Goal: Task Accomplishment & Management: Complete application form

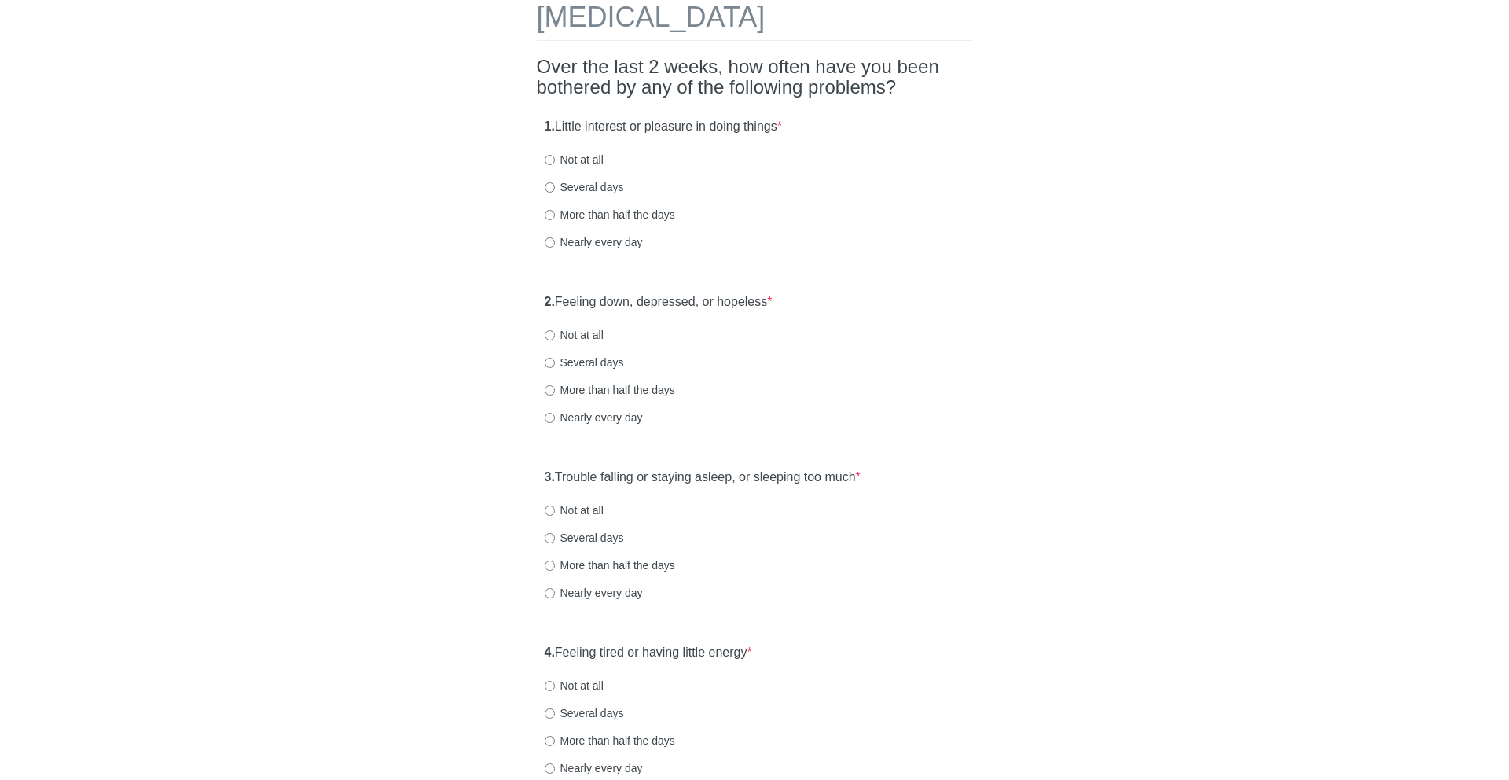
scroll to position [86, 0]
drag, startPoint x: 556, startPoint y: 123, endPoint x: 762, endPoint y: 123, distance: 205.9
click at [762, 123] on label "1. Little interest or pleasure in doing things *" at bounding box center [663, 126] width 237 height 18
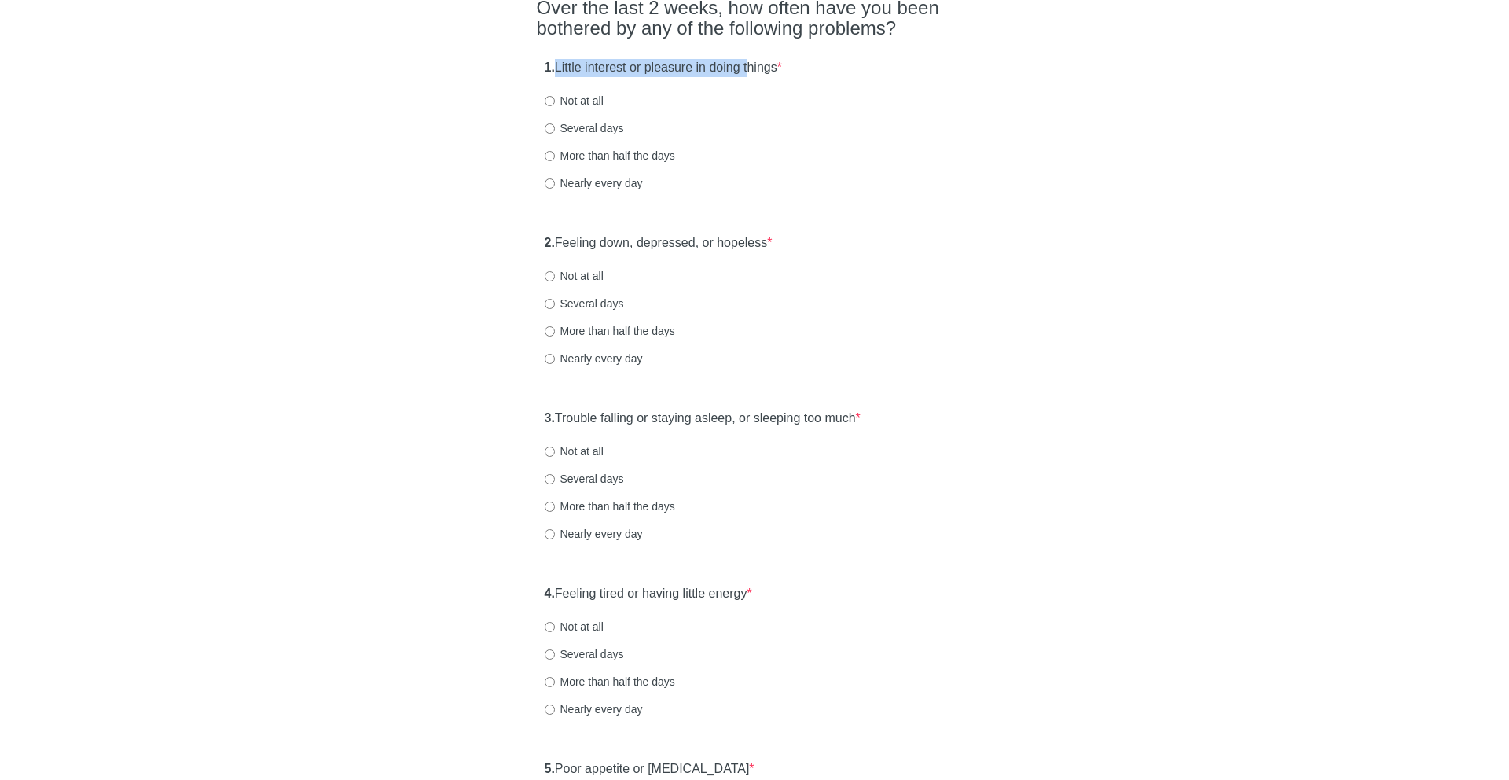
scroll to position [145, 0]
click at [586, 97] on label "Not at all" at bounding box center [574, 100] width 59 height 16
click at [555, 97] on input "Not at all" at bounding box center [550, 100] width 10 height 10
radio input "true"
drag, startPoint x: 574, startPoint y: 238, endPoint x: 849, endPoint y: 238, distance: 275.0
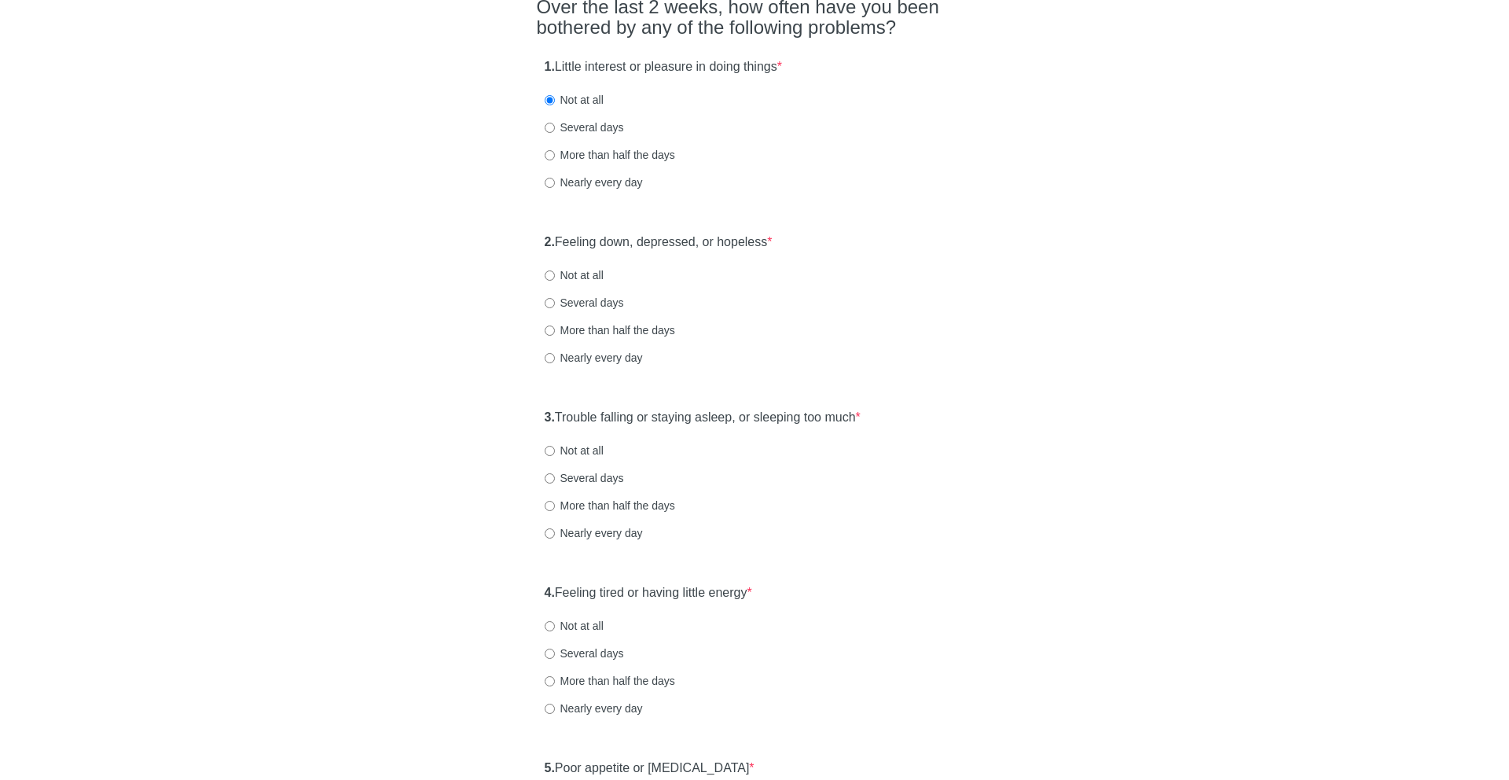
click at [849, 238] on div "2. Feeling down, depressed, or hopeless * Not at all Several days More than hal…" at bounding box center [755, 307] width 436 height 163
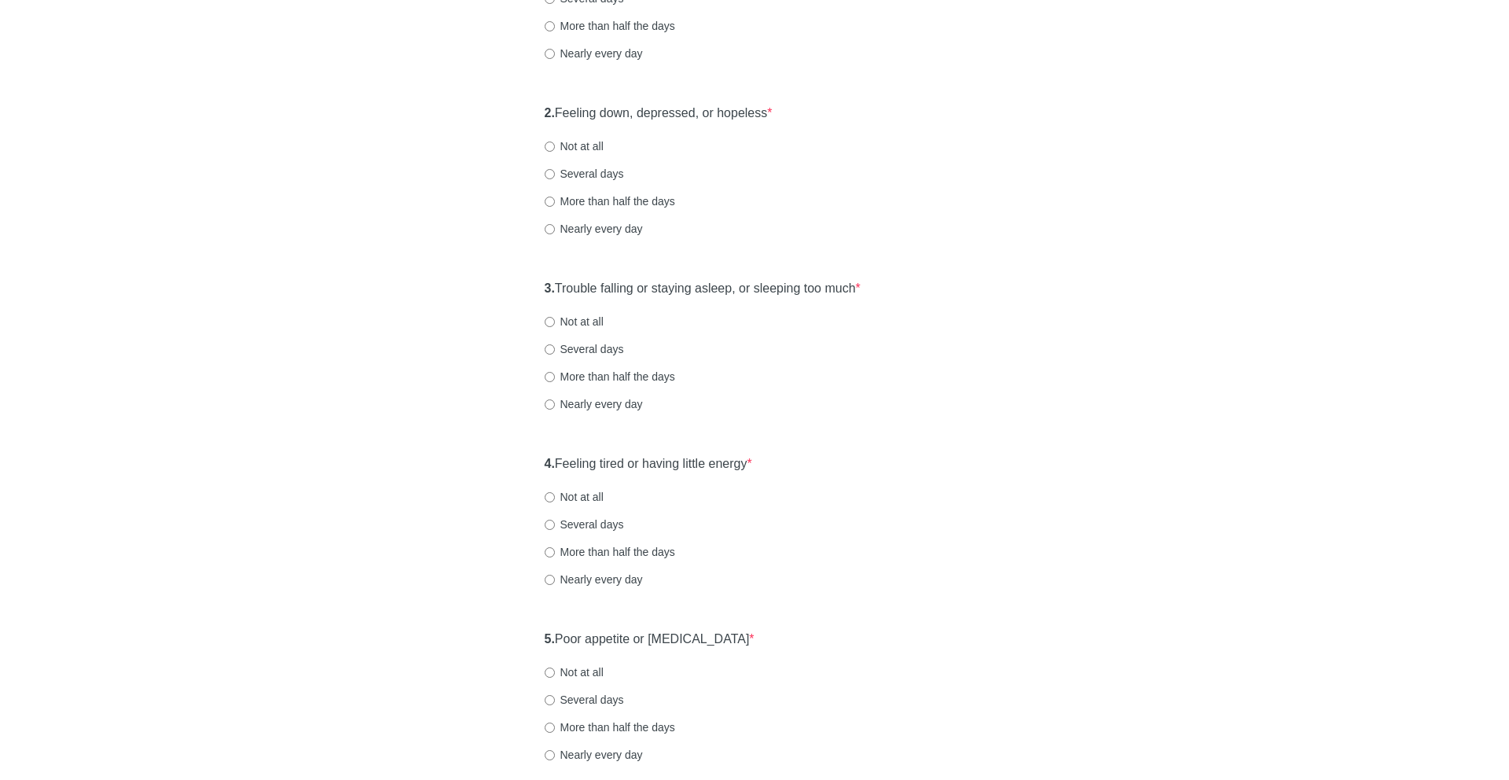
scroll to position [279, 0]
click at [582, 140] on label "Not at all" at bounding box center [574, 142] width 59 height 16
click at [555, 140] on input "Not at all" at bounding box center [550, 142] width 10 height 10
radio input "true"
drag, startPoint x: 571, startPoint y: 286, endPoint x: 890, endPoint y: 286, distance: 318.3
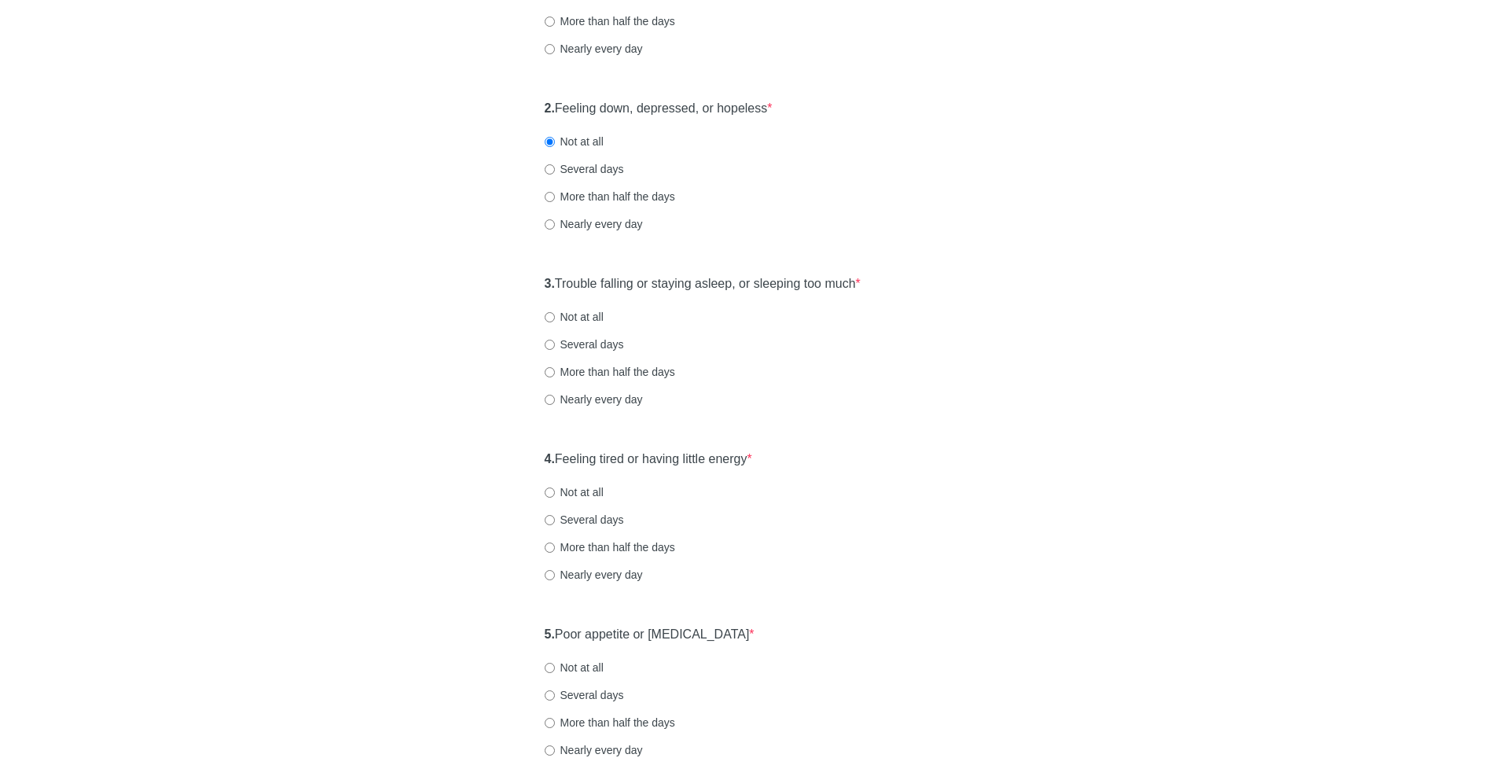
click at [890, 286] on div "3. Trouble falling or staying asleep, or sleeping too much * Not at all Several…" at bounding box center [755, 348] width 436 height 163
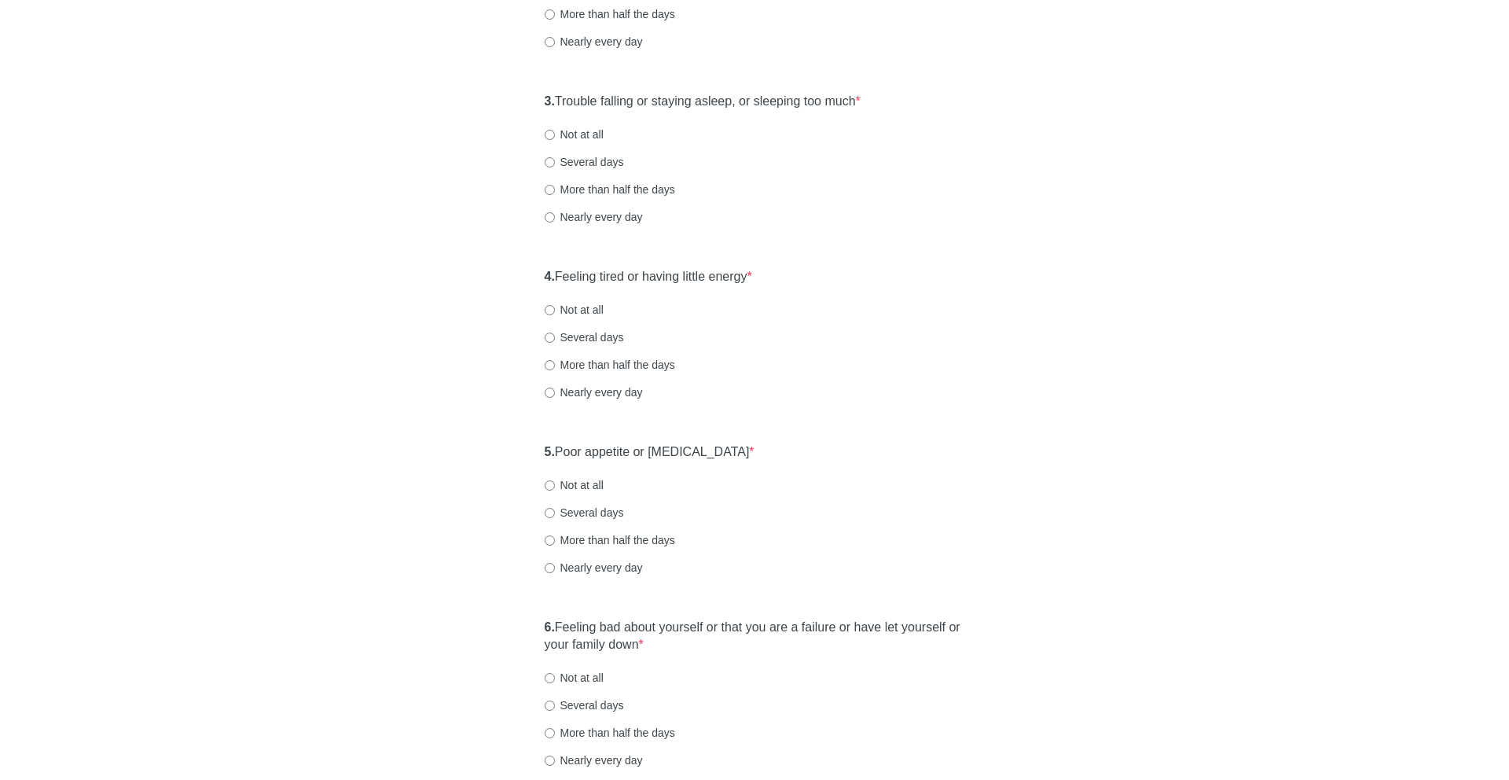
scroll to position [464, 0]
click at [578, 158] on label "Several days" at bounding box center [584, 160] width 79 height 16
click at [555, 158] on input "Several days" at bounding box center [550, 160] width 10 height 10
radio input "true"
drag, startPoint x: 606, startPoint y: 276, endPoint x: 825, endPoint y: 275, distance: 219.2
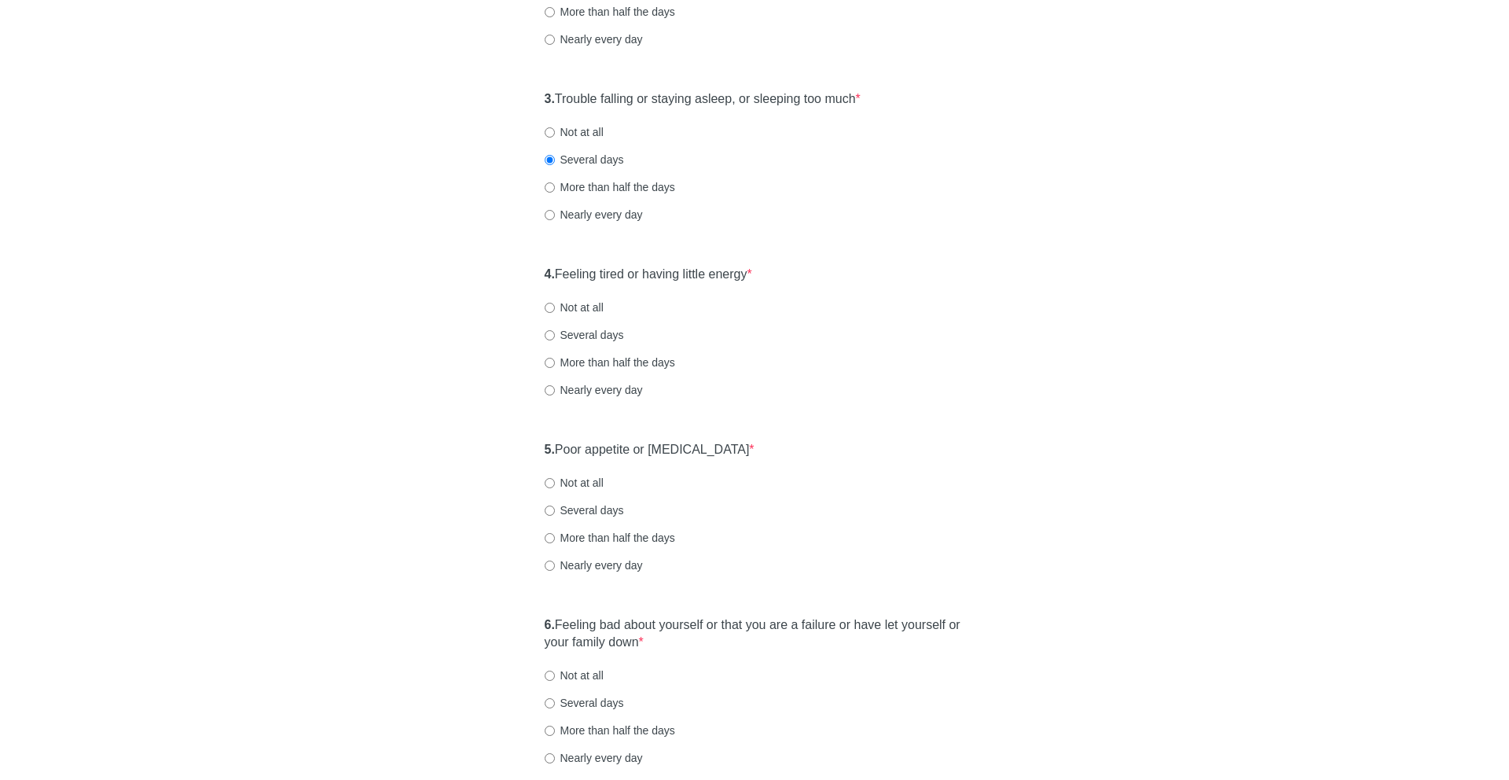
click at [825, 275] on div "4. Feeling tired or having little energy * Not at all Several days More than ha…" at bounding box center [755, 339] width 436 height 163
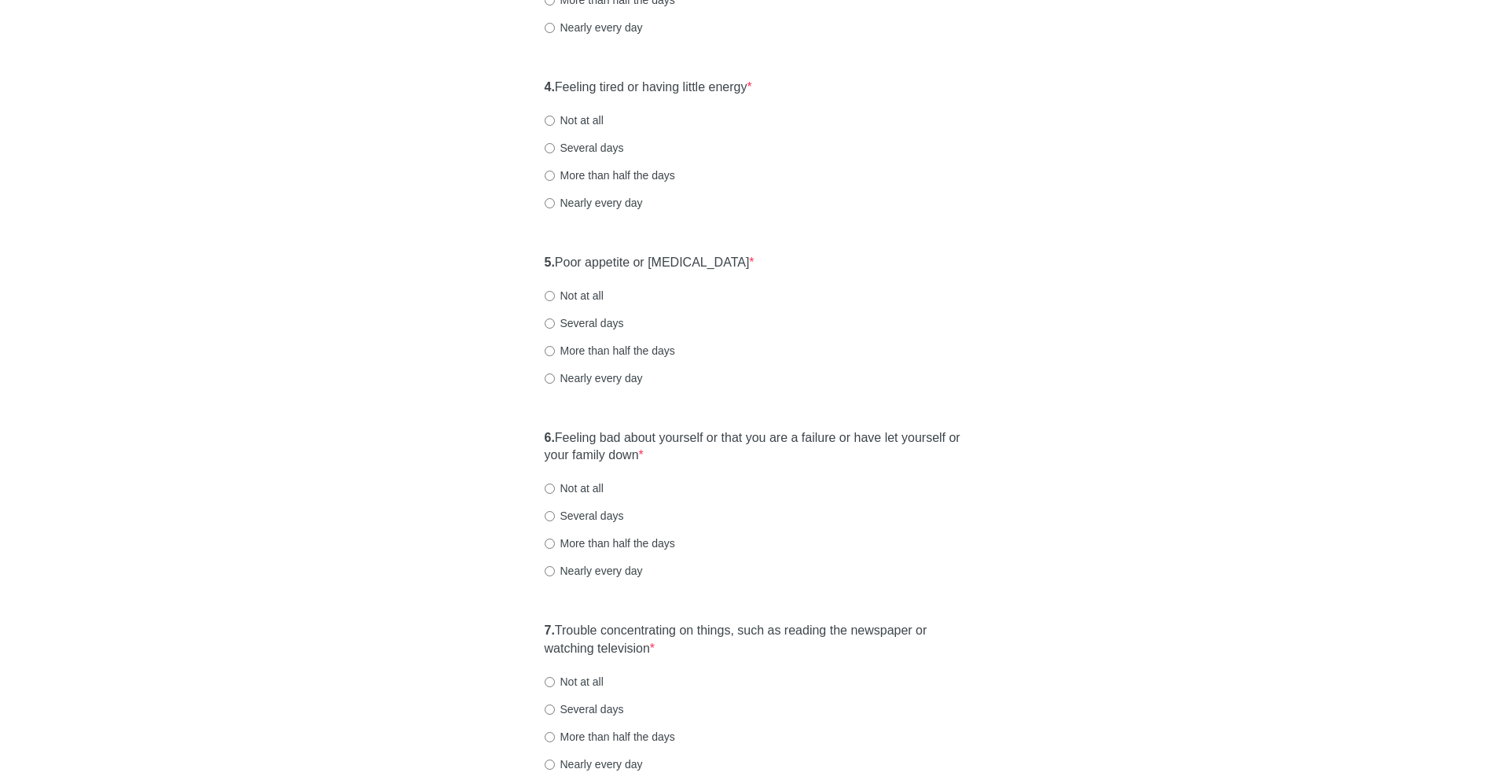
scroll to position [653, 0]
click at [589, 147] on label "Several days" at bounding box center [584, 146] width 79 height 16
click at [555, 147] on input "Several days" at bounding box center [550, 146] width 10 height 10
radio input "true"
drag, startPoint x: 592, startPoint y: 258, endPoint x: 809, endPoint y: 258, distance: 216.9
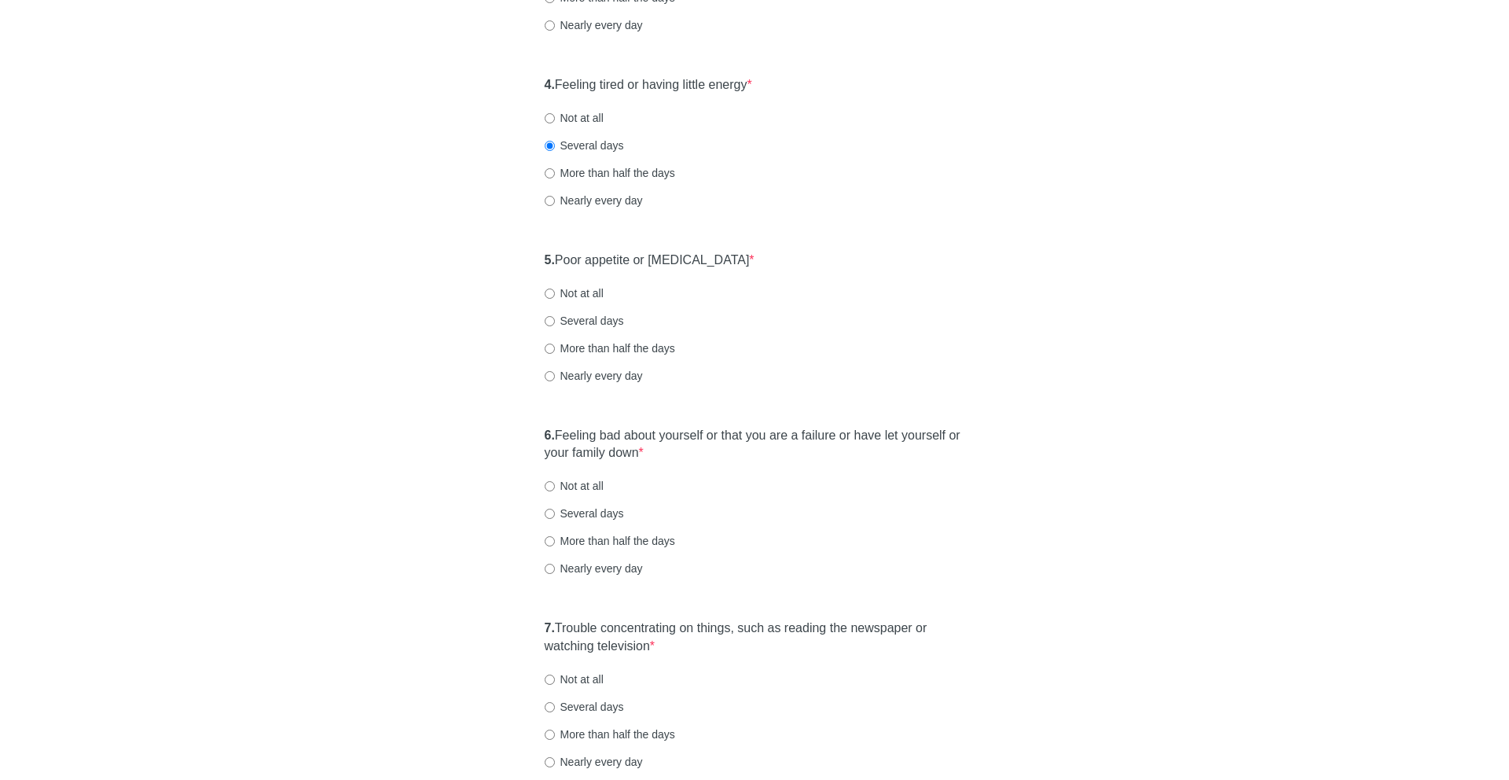
click at [809, 258] on div "5. Poor appetite or overeating * Not at all Several days More than half the day…" at bounding box center [755, 325] width 436 height 163
drag, startPoint x: 560, startPoint y: 252, endPoint x: 758, endPoint y: 263, distance: 198.3
click at [758, 263] on div "5. Poor appetite or overeating * Not at all Several days More than half the day…" at bounding box center [755, 325] width 436 height 163
click at [596, 289] on label "Not at all" at bounding box center [574, 293] width 59 height 16
click at [555, 289] on input "Not at all" at bounding box center [550, 293] width 10 height 10
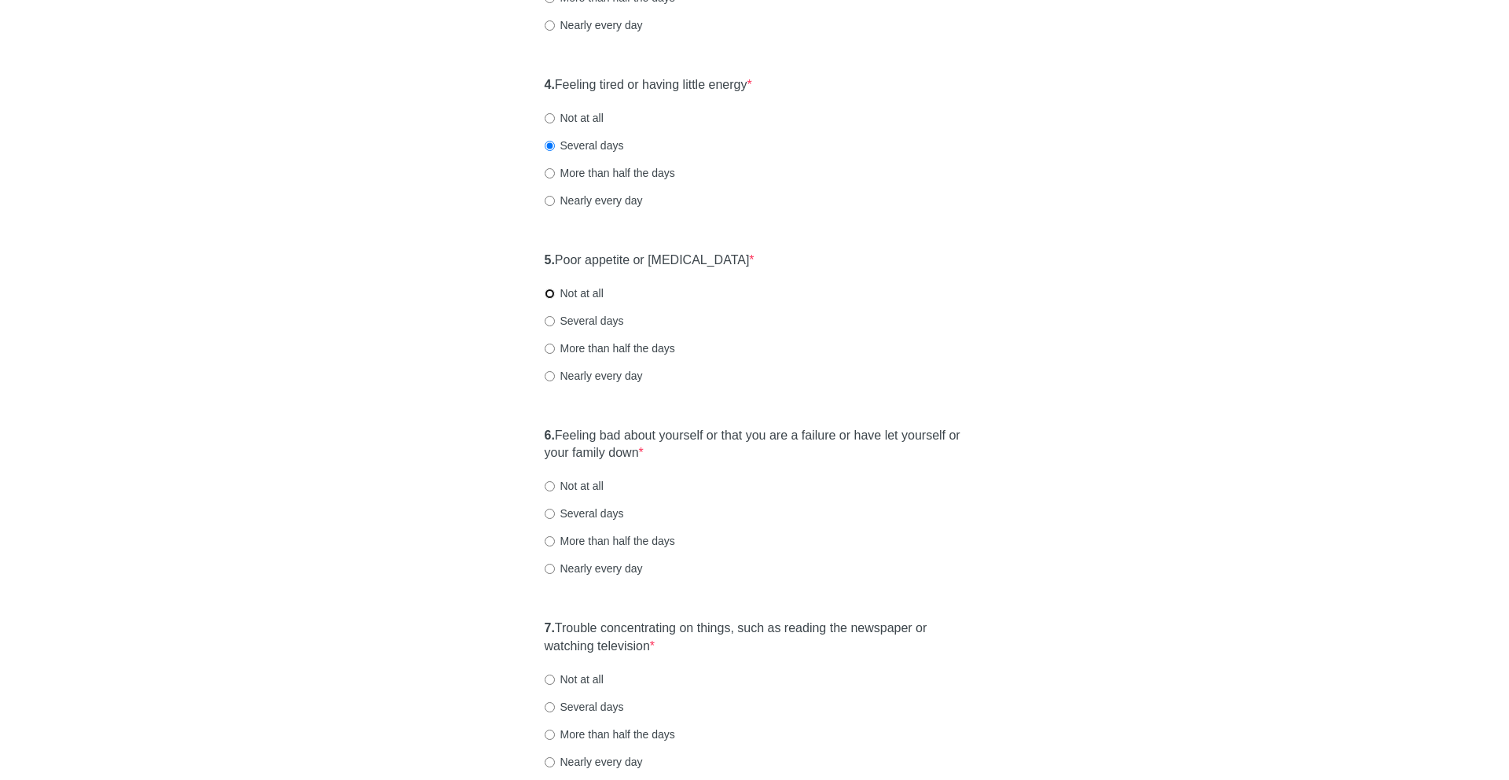
radio input "true"
drag, startPoint x: 611, startPoint y: 441, endPoint x: 685, endPoint y: 480, distance: 83.7
click at [685, 480] on div "6. Feeling bad about yourself or that you are a failure or have let yourself or…" at bounding box center [755, 510] width 436 height 182
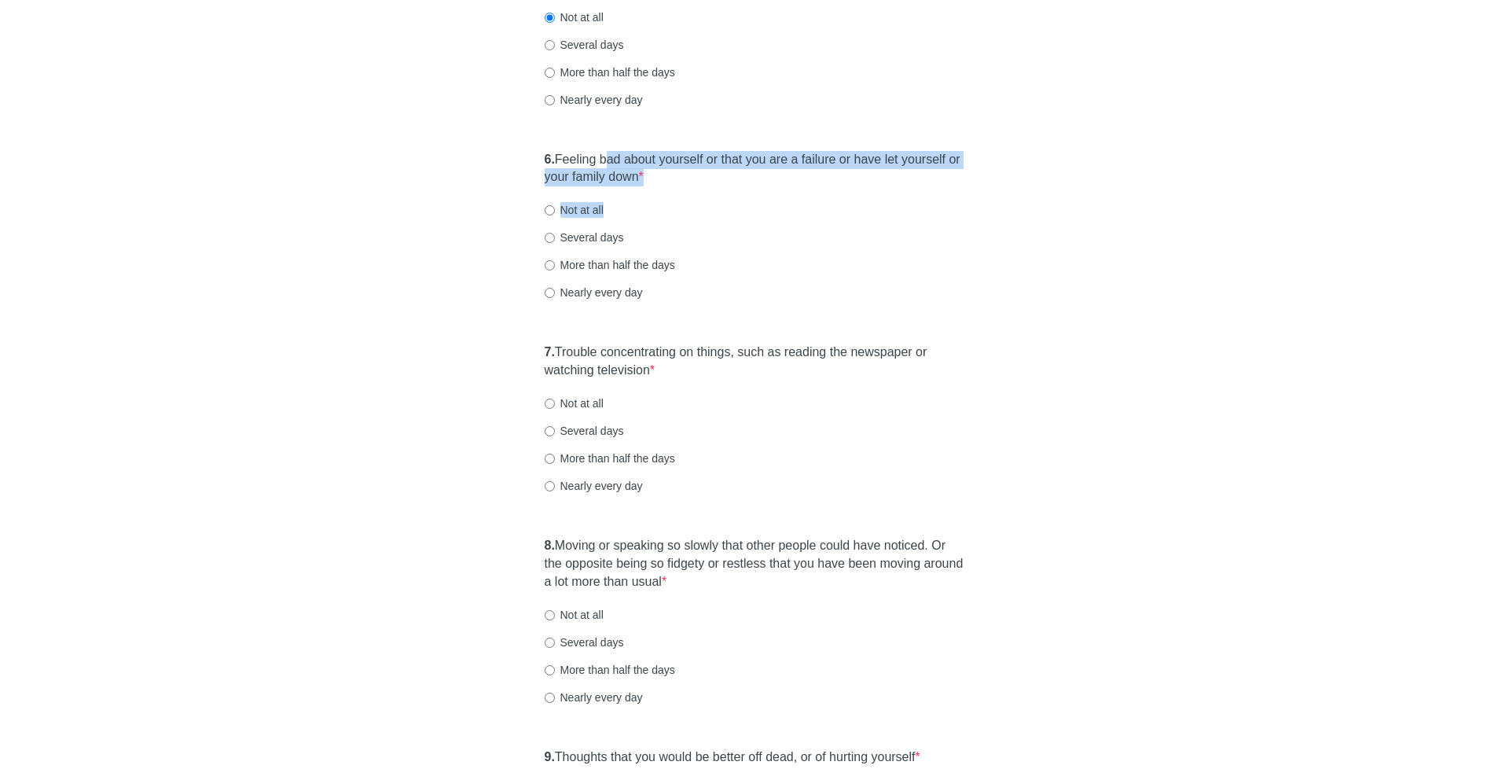
scroll to position [958, 0]
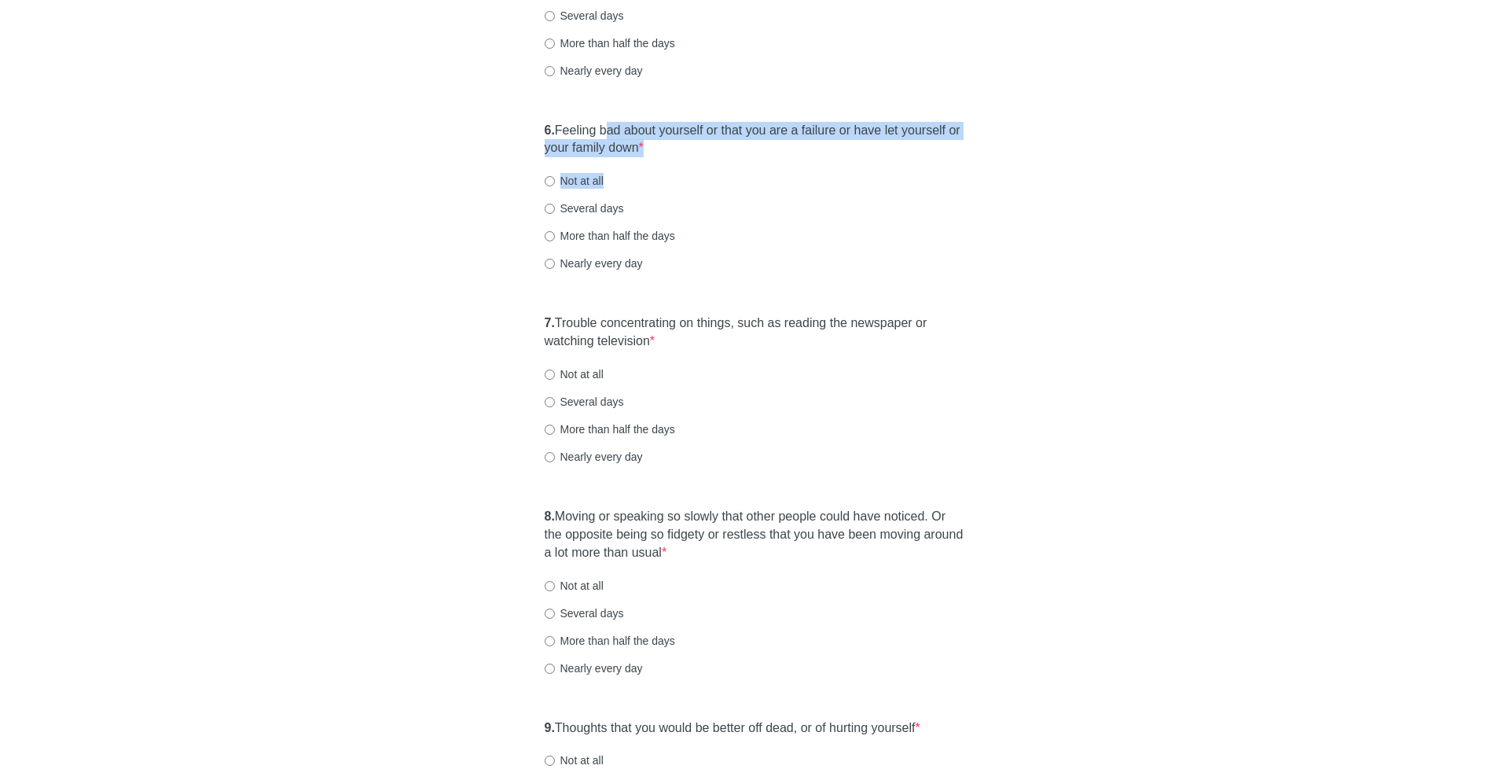
click at [597, 183] on label "Not at all" at bounding box center [574, 181] width 59 height 16
click at [555, 183] on input "Not at all" at bounding box center [550, 181] width 10 height 10
radio input "true"
drag, startPoint x: 621, startPoint y: 321, endPoint x: 668, endPoint y: 356, distance: 58.9
click at [668, 356] on div "7. Trouble concentrating on things, such as reading the newspaper or watching t…" at bounding box center [755, 397] width 436 height 182
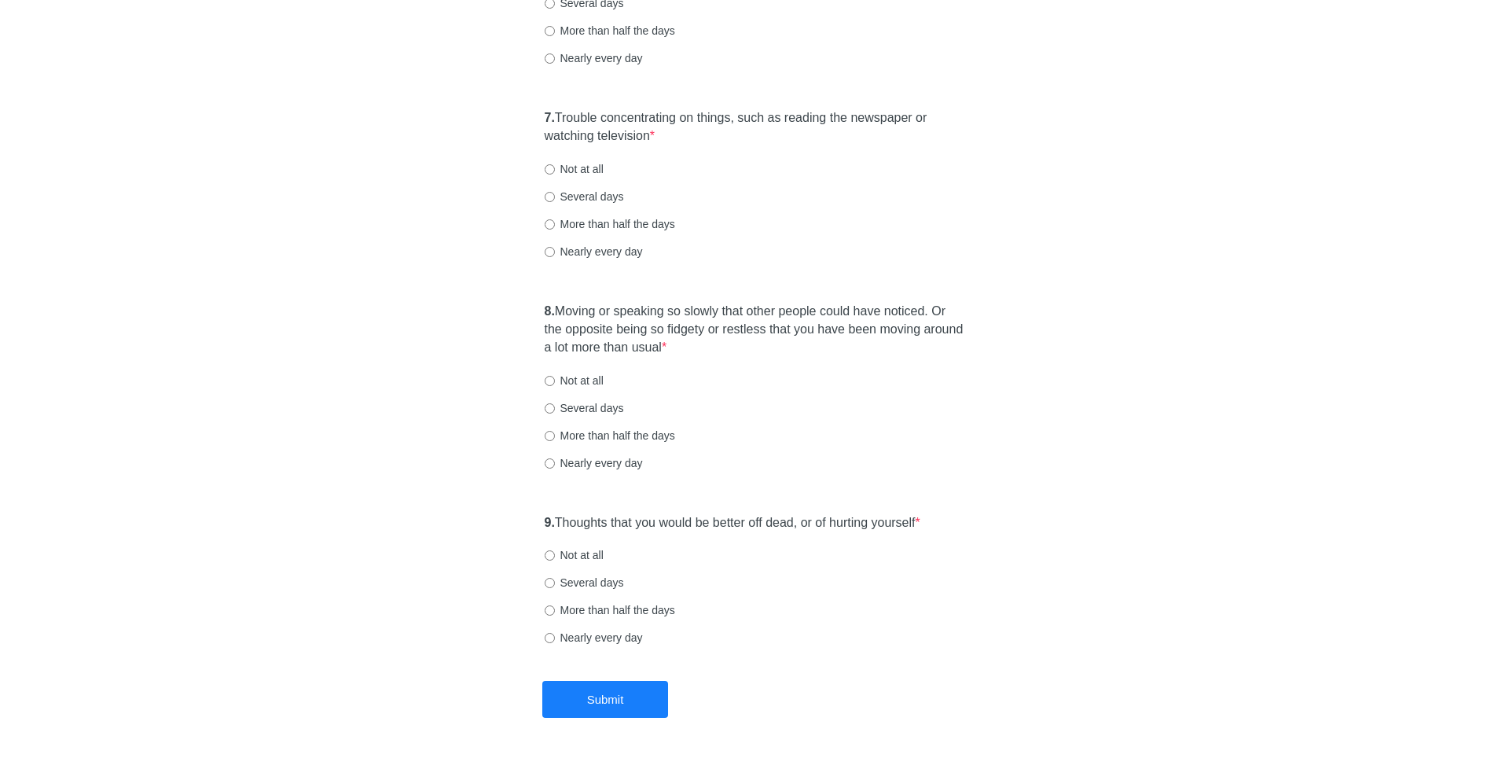
scroll to position [1196, 0]
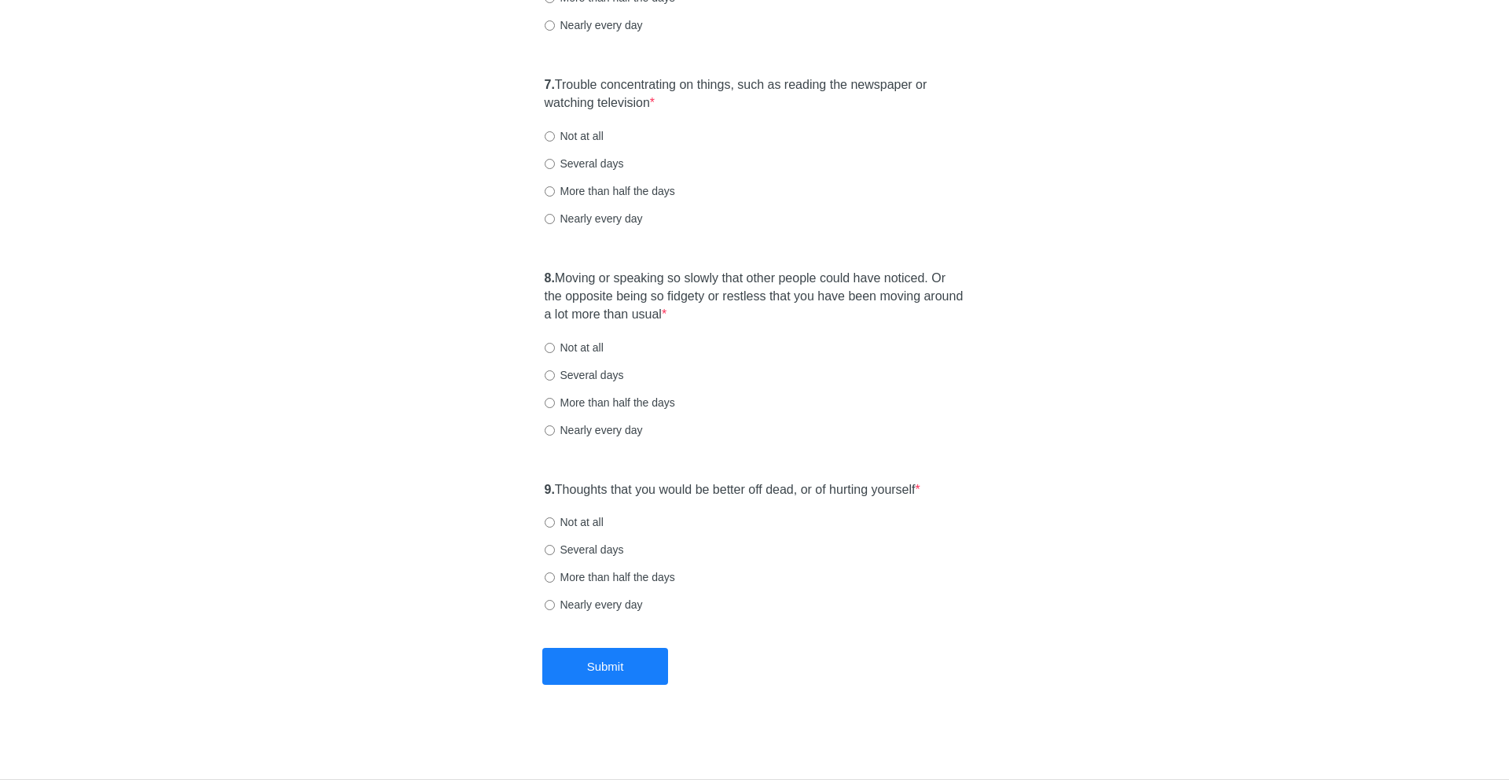
click at [613, 157] on label "Several days" at bounding box center [584, 164] width 79 height 16
click at [555, 159] on input "Several days" at bounding box center [550, 164] width 10 height 10
radio input "true"
drag, startPoint x: 617, startPoint y: 281, endPoint x: 728, endPoint y: 314, distance: 115.6
click at [728, 314] on label "8. Moving or speaking so slowly that other people could have noticed. Or the op…" at bounding box center [755, 297] width 420 height 54
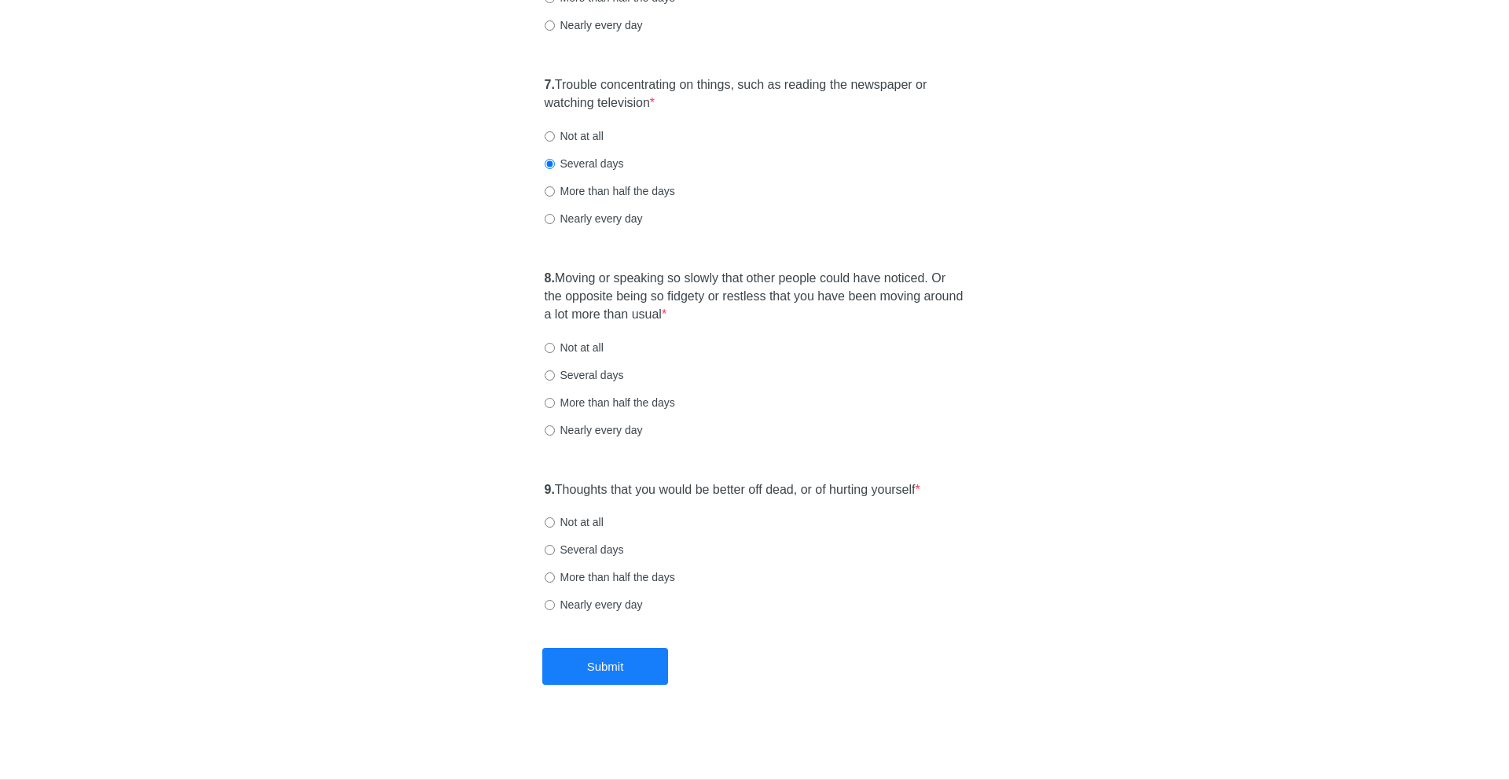
click at [590, 330] on div "8. Moving or speaking so slowly that other people could have noticed. Or the op…" at bounding box center [755, 362] width 436 height 200
click at [585, 350] on label "Not at all" at bounding box center [574, 347] width 59 height 16
click at [555, 350] on input "Not at all" at bounding box center [550, 348] width 10 height 10
radio input "true"
drag, startPoint x: 593, startPoint y: 488, endPoint x: 743, endPoint y: 498, distance: 151.2
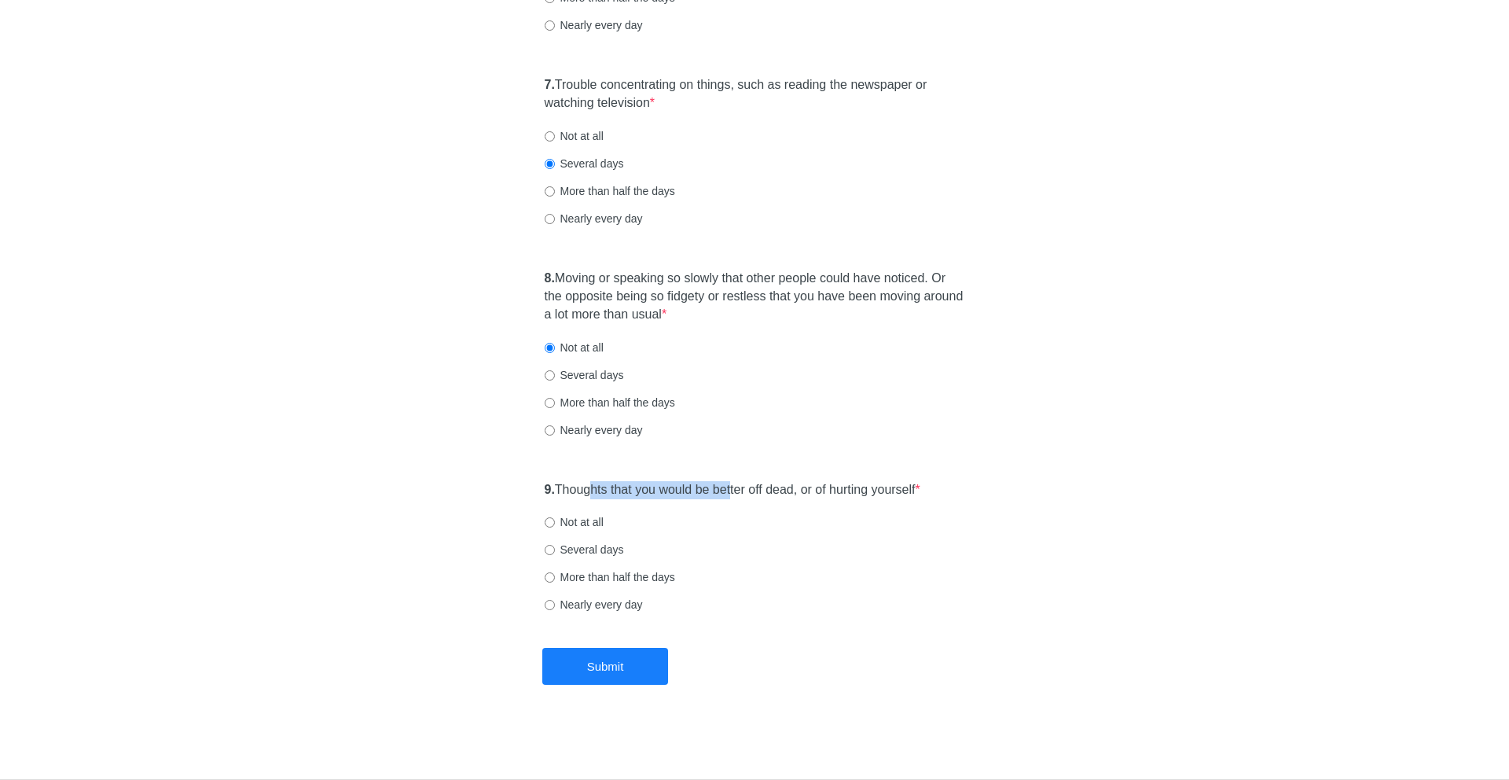
click at [741, 498] on div "9. Thoughts that you would be better off dead, or of hurting yourself * Not at …" at bounding box center [755, 554] width 436 height 163
click at [596, 524] on label "Not at all" at bounding box center [574, 522] width 59 height 16
click at [555, 524] on input "Not at all" at bounding box center [550, 522] width 10 height 10
radio input "true"
click at [619, 661] on button "Submit" at bounding box center [605, 666] width 126 height 37
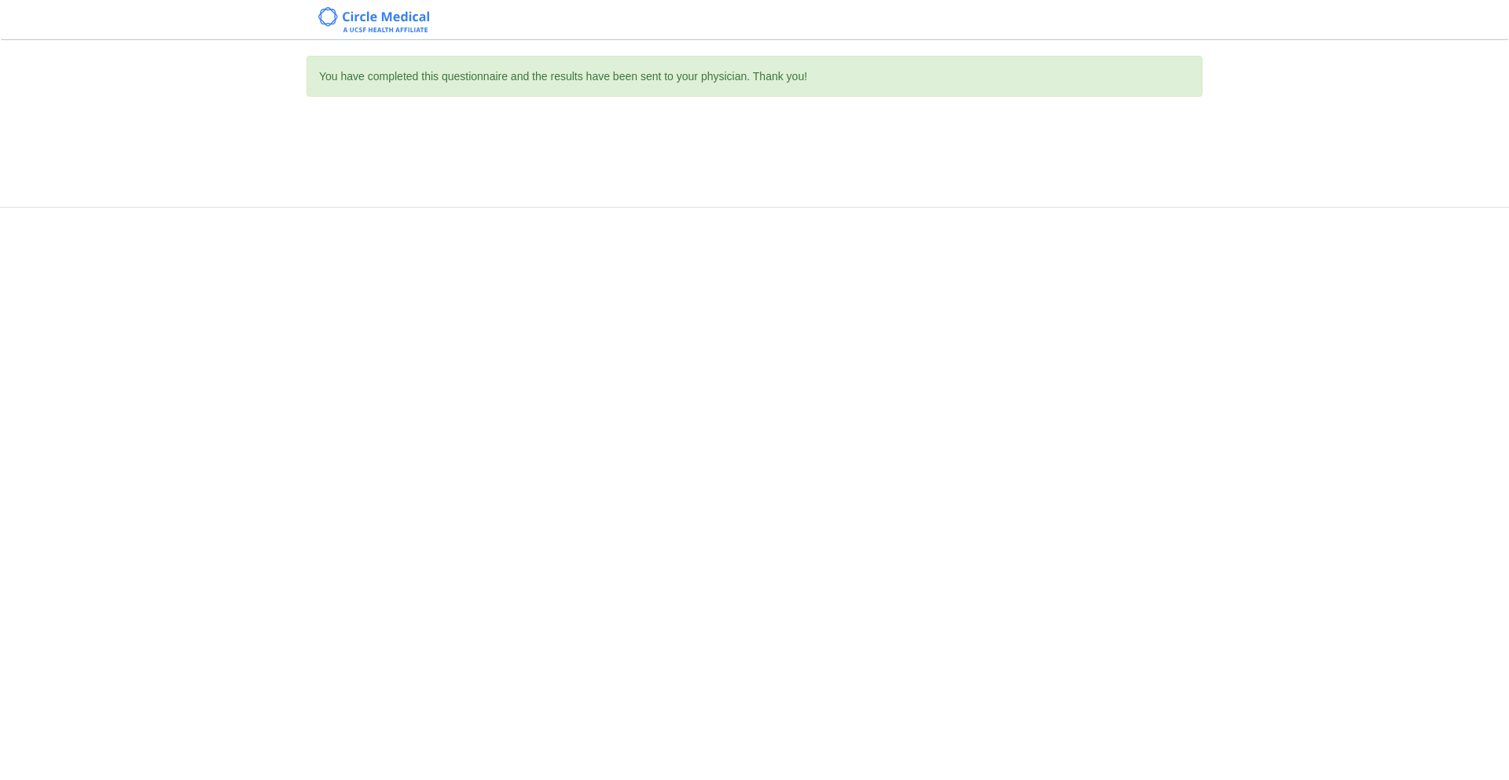
scroll to position [0, 0]
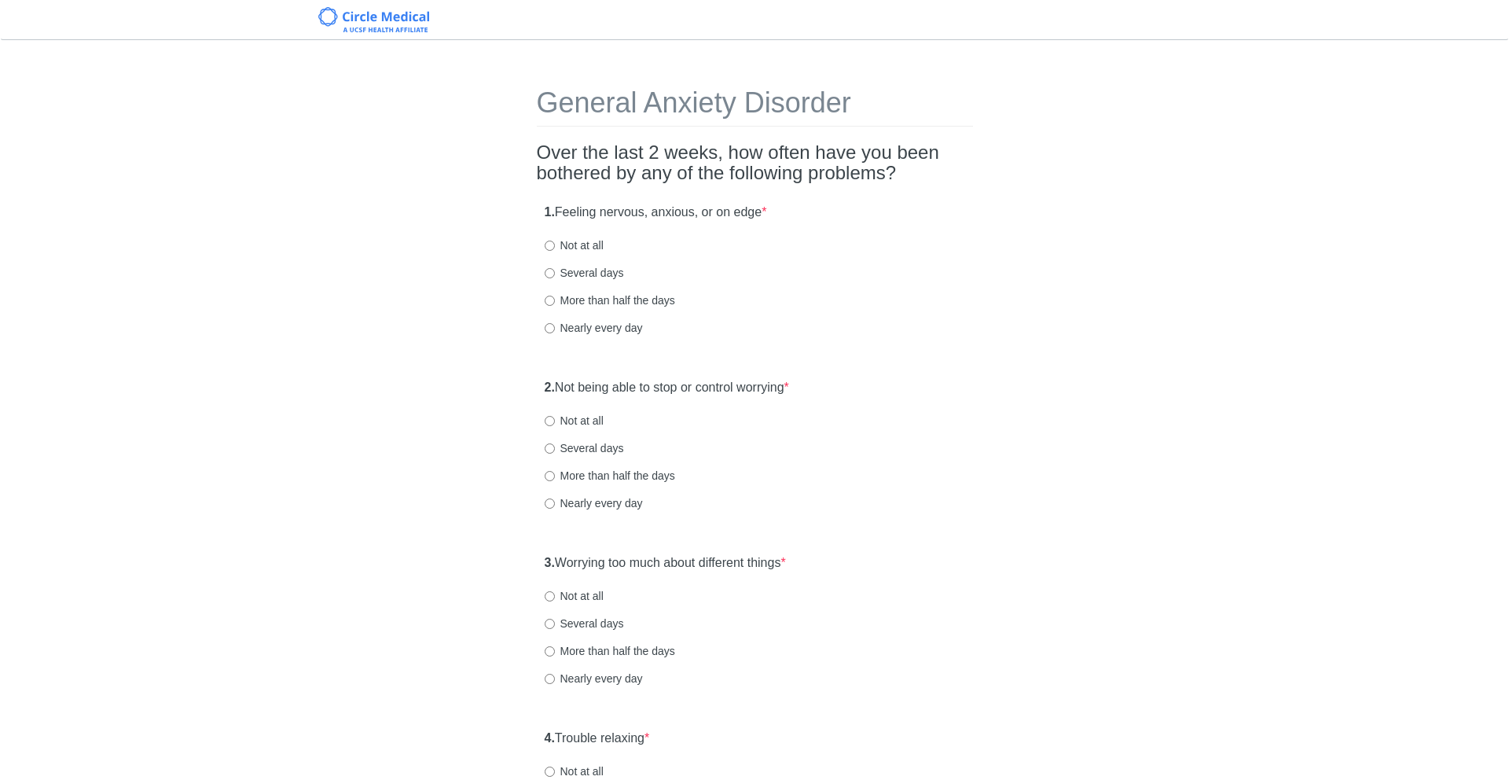
drag, startPoint x: 561, startPoint y: 215, endPoint x: 803, endPoint y: 215, distance: 242.0
click at [803, 215] on div "1. Feeling nervous, anxious, or on edge * Not at all Several days More than hal…" at bounding box center [755, 277] width 436 height 163
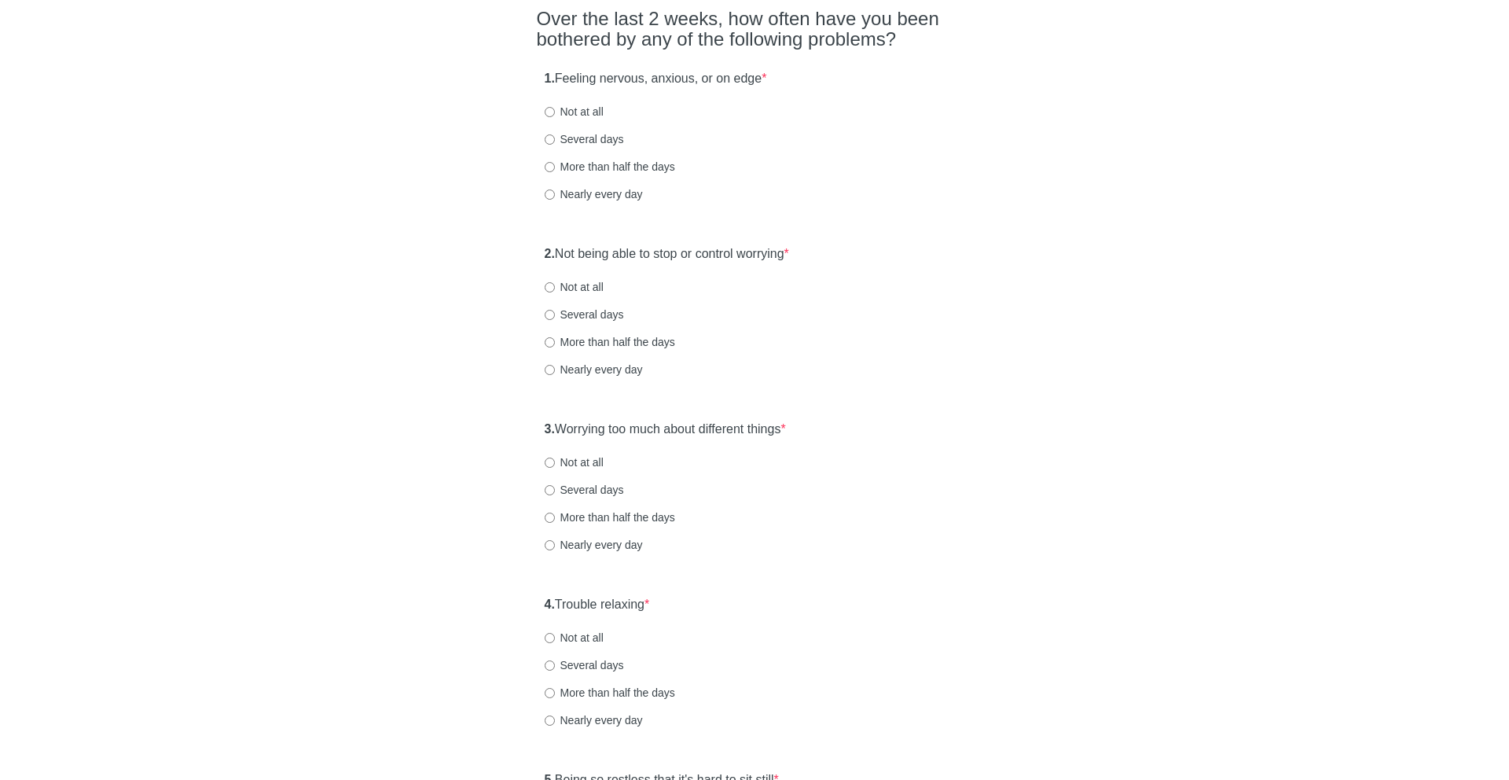
scroll to position [160, 0]
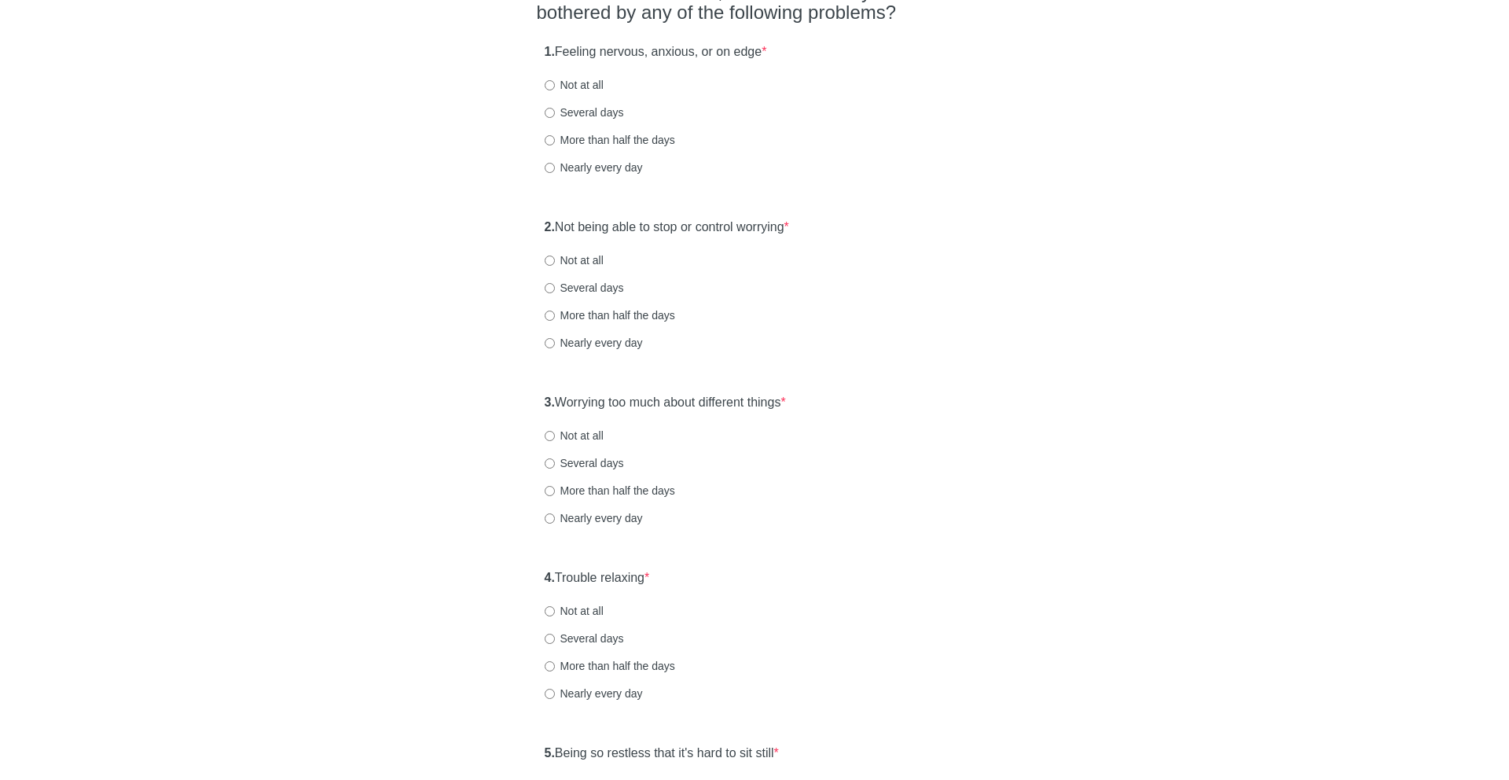
click at [592, 112] on label "Several days" at bounding box center [584, 113] width 79 height 16
click at [555, 112] on input "Several days" at bounding box center [550, 113] width 10 height 10
radio input "true"
drag, startPoint x: 603, startPoint y: 219, endPoint x: 945, endPoint y: 253, distance: 344.3
click at [945, 253] on div "2. Not being able to stop or control worrying * Not at all Several days More th…" at bounding box center [755, 292] width 436 height 163
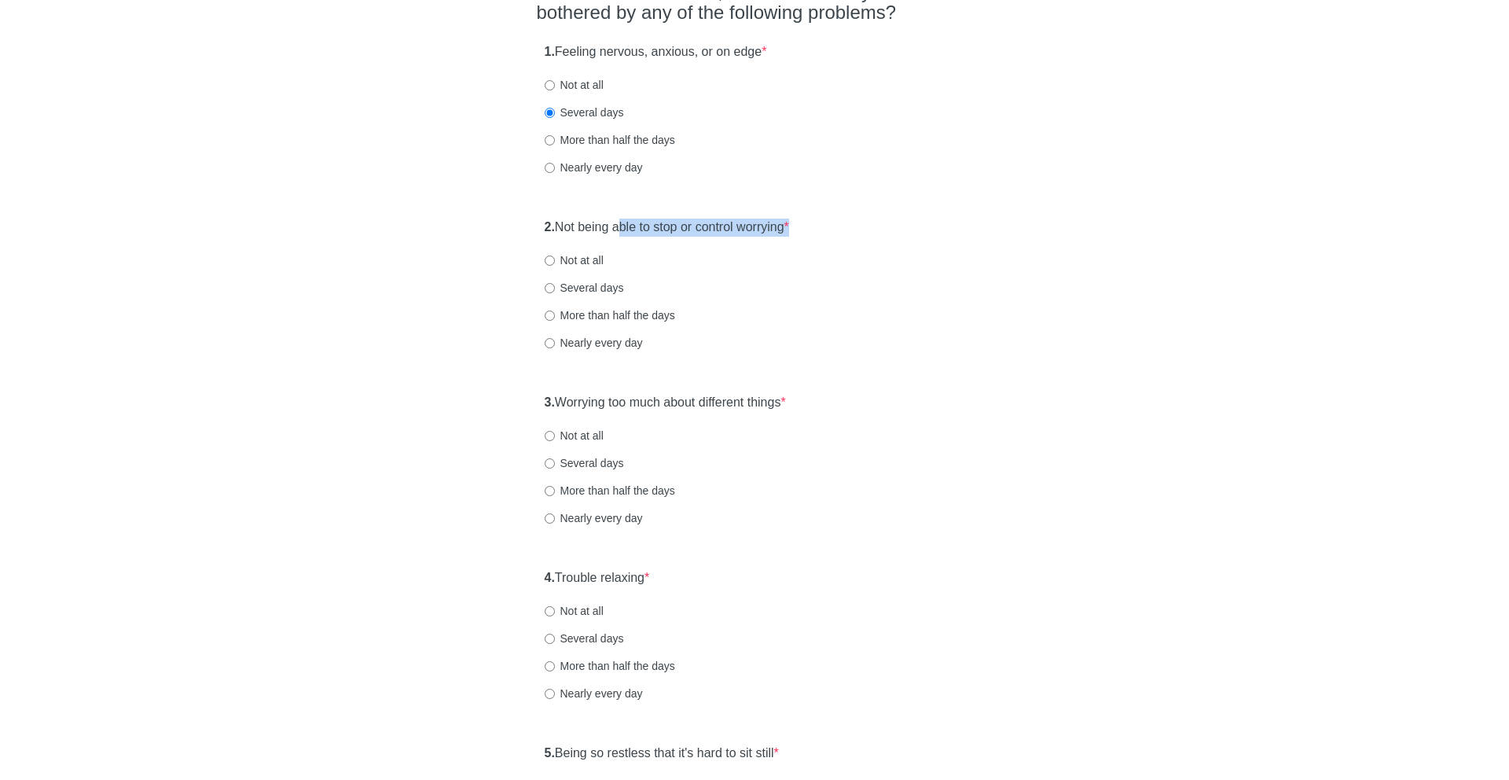
drag, startPoint x: 754, startPoint y: 230, endPoint x: 629, endPoint y: 231, distance: 125.0
click at [629, 231] on label "2. Not being able to stop or control worrying *" at bounding box center [667, 227] width 244 height 18
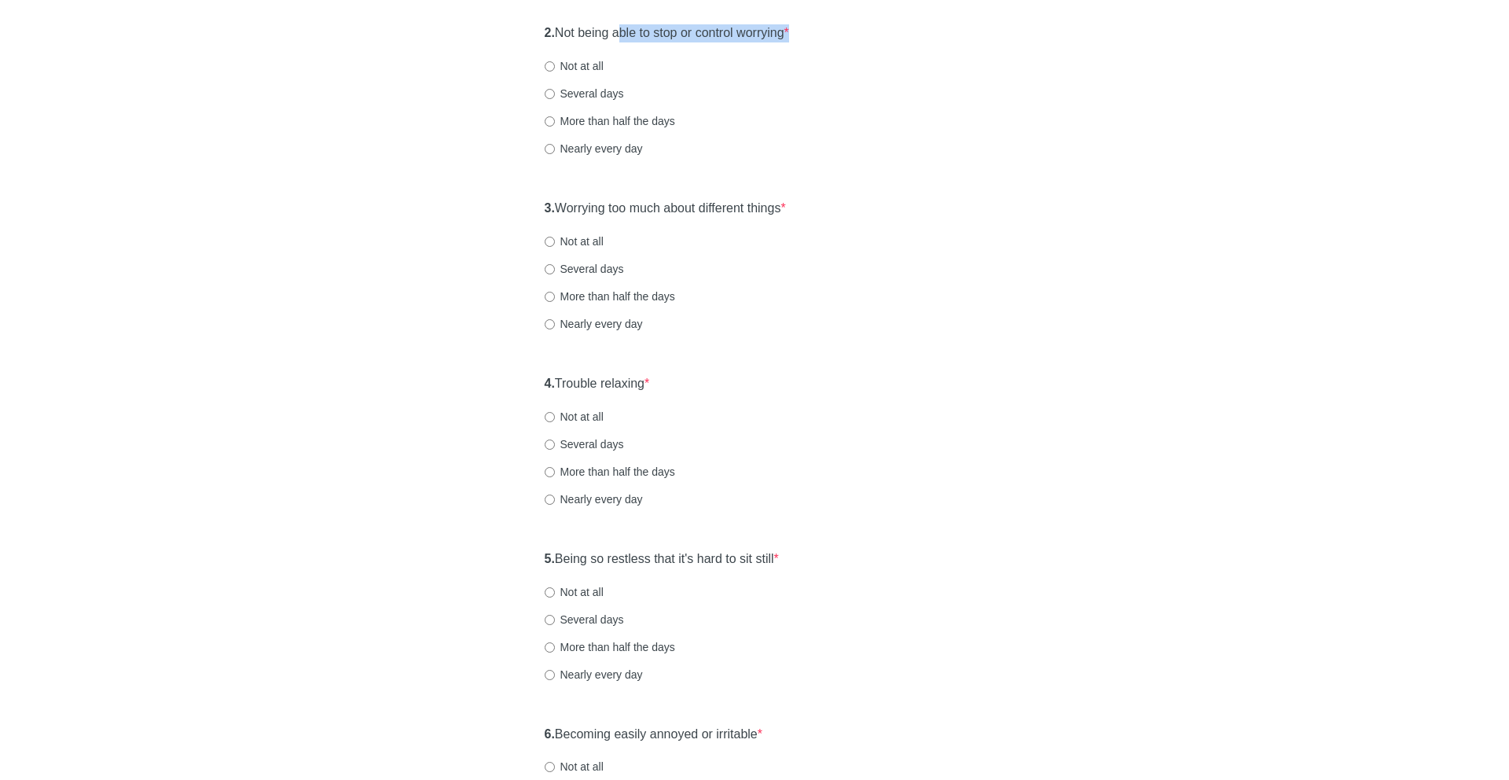
scroll to position [359, 0]
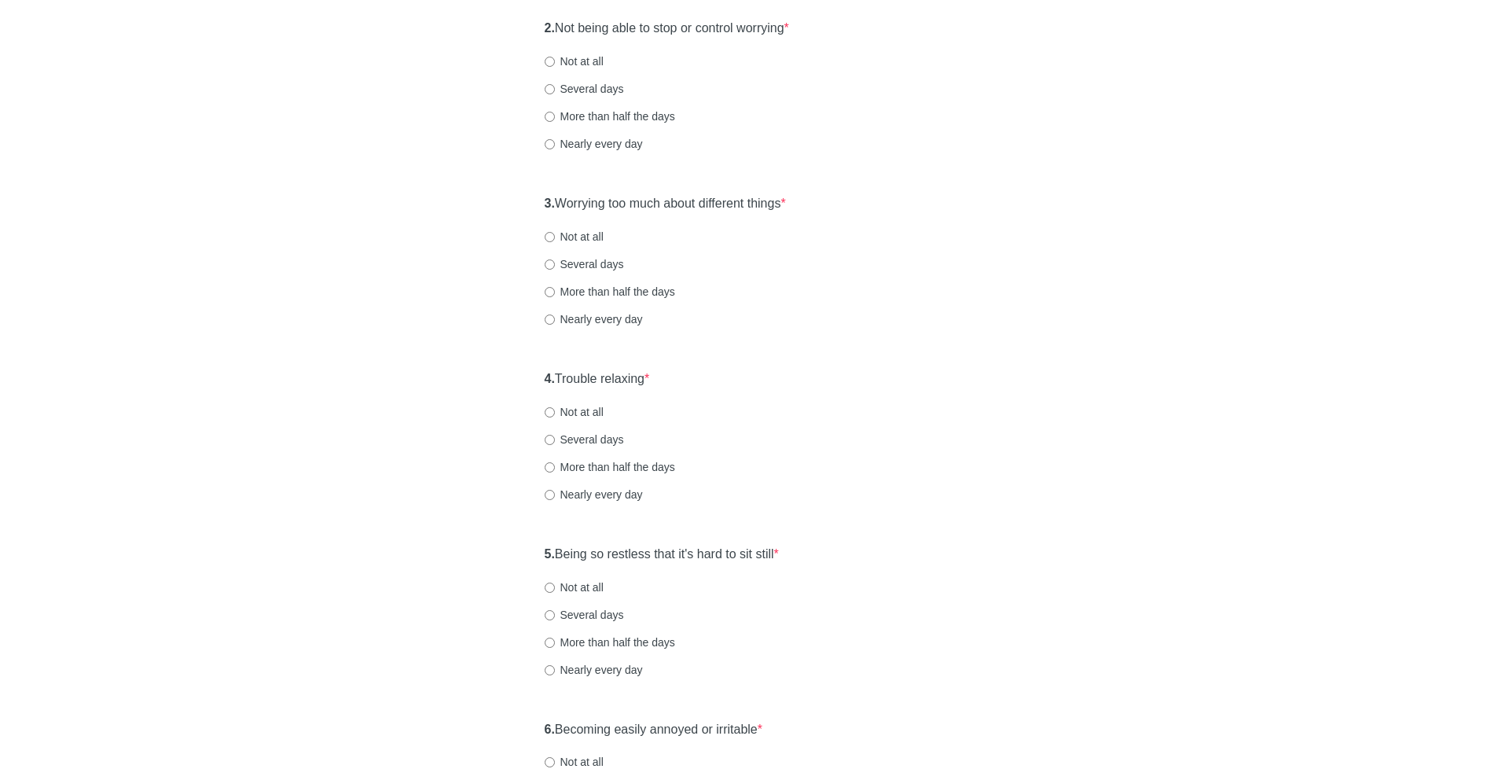
click at [595, 83] on label "Several days" at bounding box center [584, 89] width 79 height 16
click at [555, 84] on input "Several days" at bounding box center [550, 89] width 10 height 10
radio input "true"
drag, startPoint x: 582, startPoint y: 200, endPoint x: 812, endPoint y: 201, distance: 229.5
click at [814, 200] on div "3. Worrying too much about different things * Not at all Several days More than…" at bounding box center [755, 268] width 436 height 163
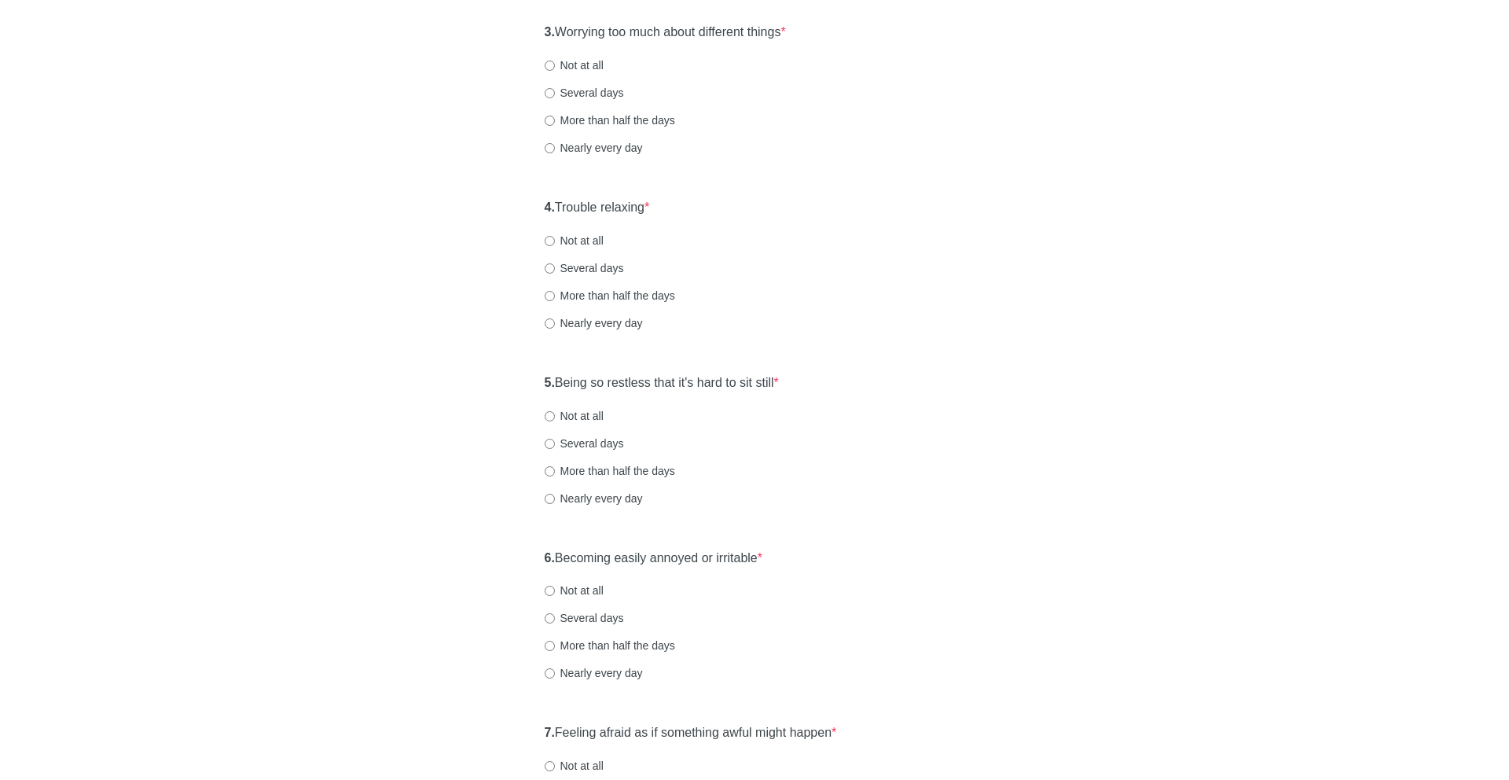
scroll to position [533, 0]
click at [627, 127] on div "3. Worrying too much about different things * Not at all Several days More than…" at bounding box center [755, 94] width 436 height 163
click at [624, 118] on label "More than half the days" at bounding box center [610, 118] width 130 height 16
click at [555, 118] on input "More than half the days" at bounding box center [550, 118] width 10 height 10
radio input "true"
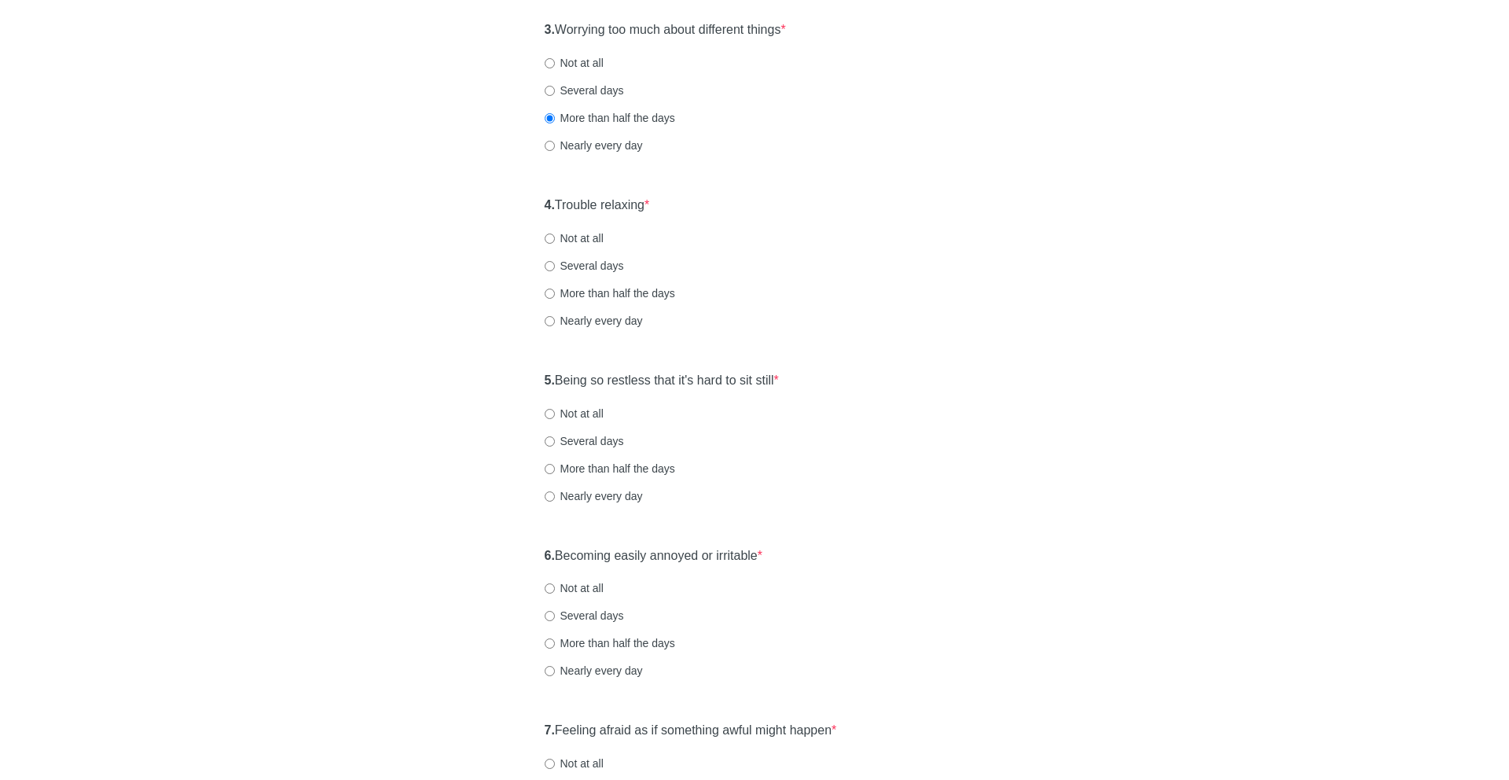
drag, startPoint x: 570, startPoint y: 205, endPoint x: 699, endPoint y: 205, distance: 128.9
click at [699, 205] on div "4. Trouble relaxing * Not at all Several days More than half the days Nearly ev…" at bounding box center [755, 270] width 436 height 163
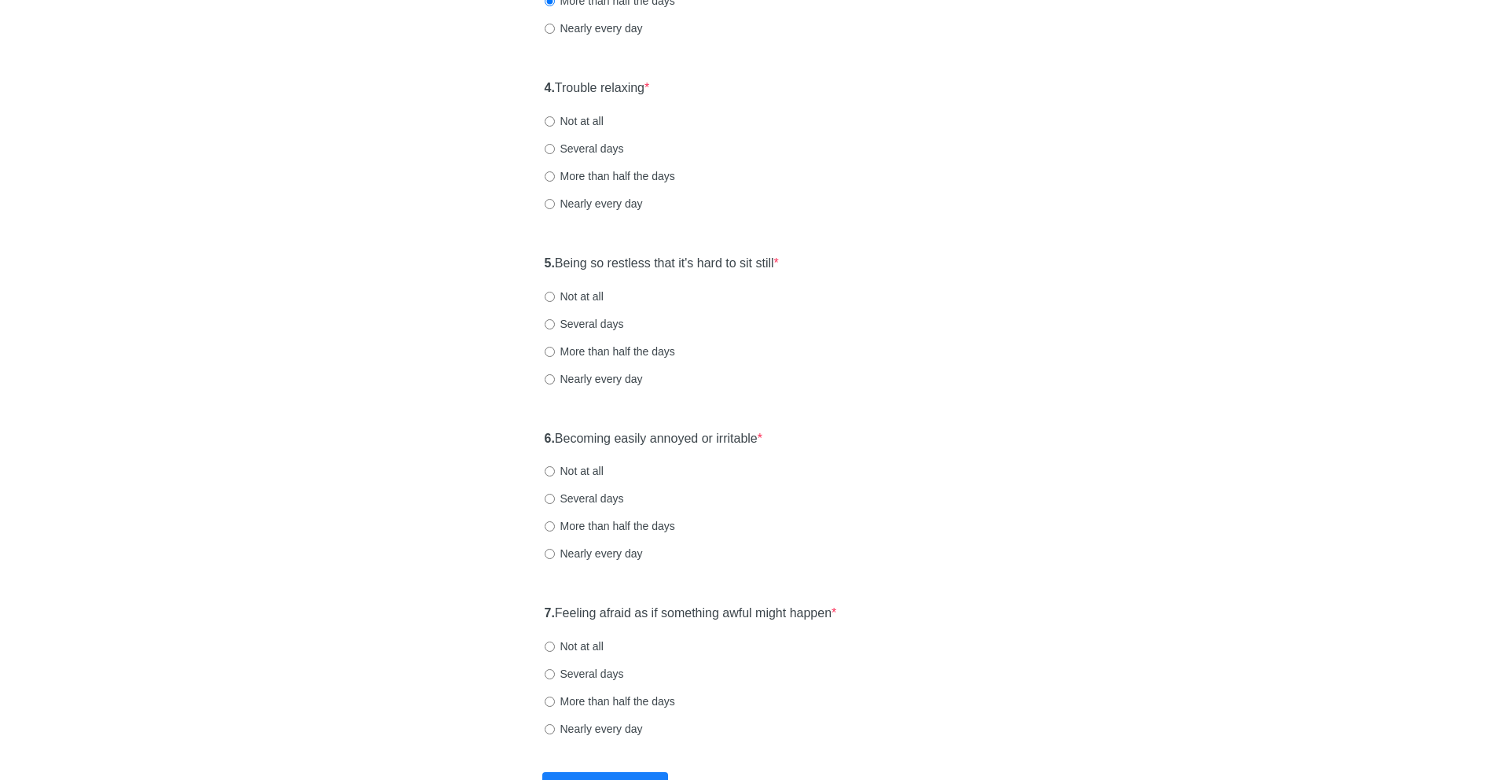
scroll to position [655, 0]
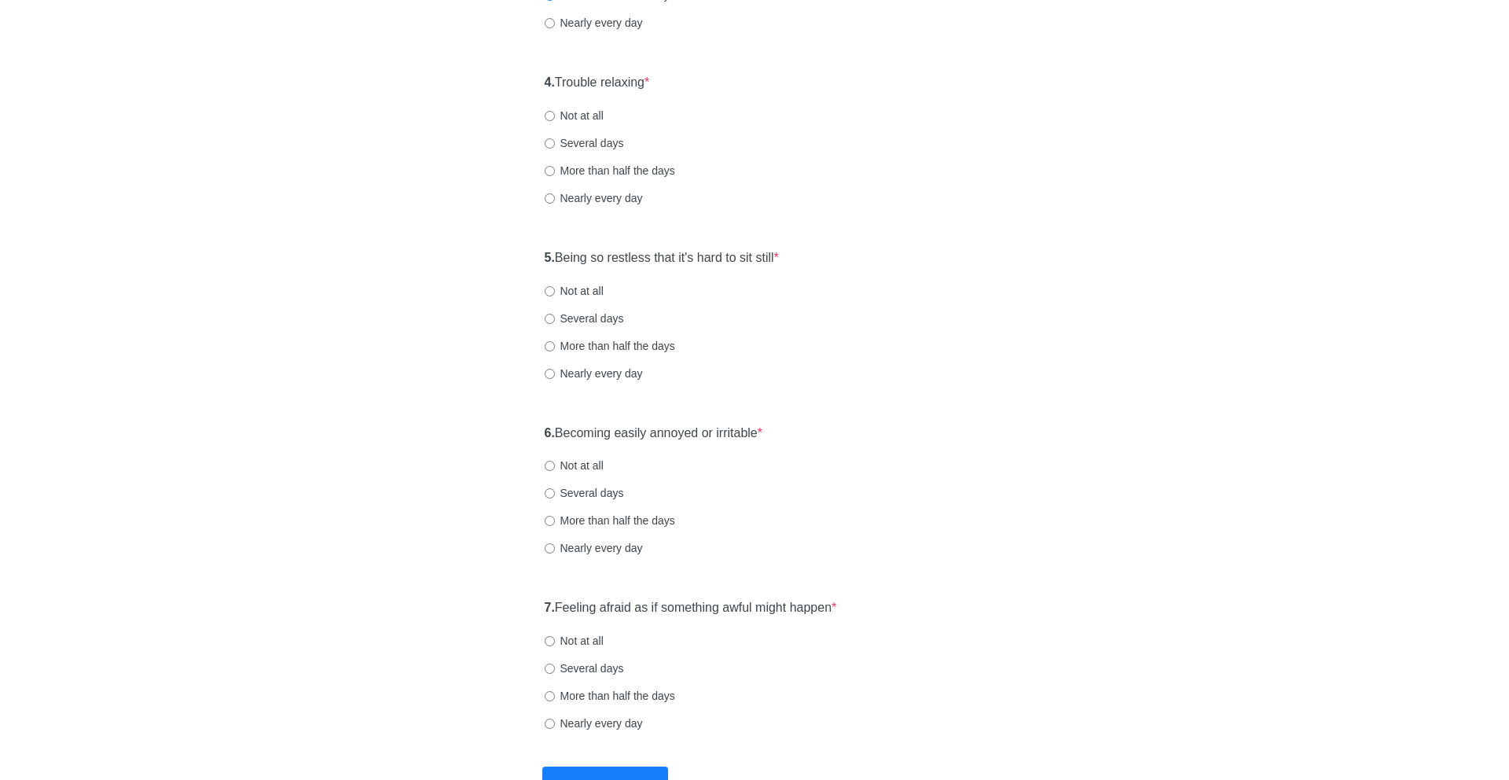
click at [611, 145] on label "Several days" at bounding box center [584, 143] width 79 height 16
click at [555, 145] on input "Several days" at bounding box center [550, 143] width 10 height 10
radio input "true"
drag, startPoint x: 607, startPoint y: 269, endPoint x: 593, endPoint y: 259, distance: 17.7
click at [593, 259] on div "5. Being so restless that it's hard to sit still * Not at all Several days More…" at bounding box center [755, 322] width 436 height 163
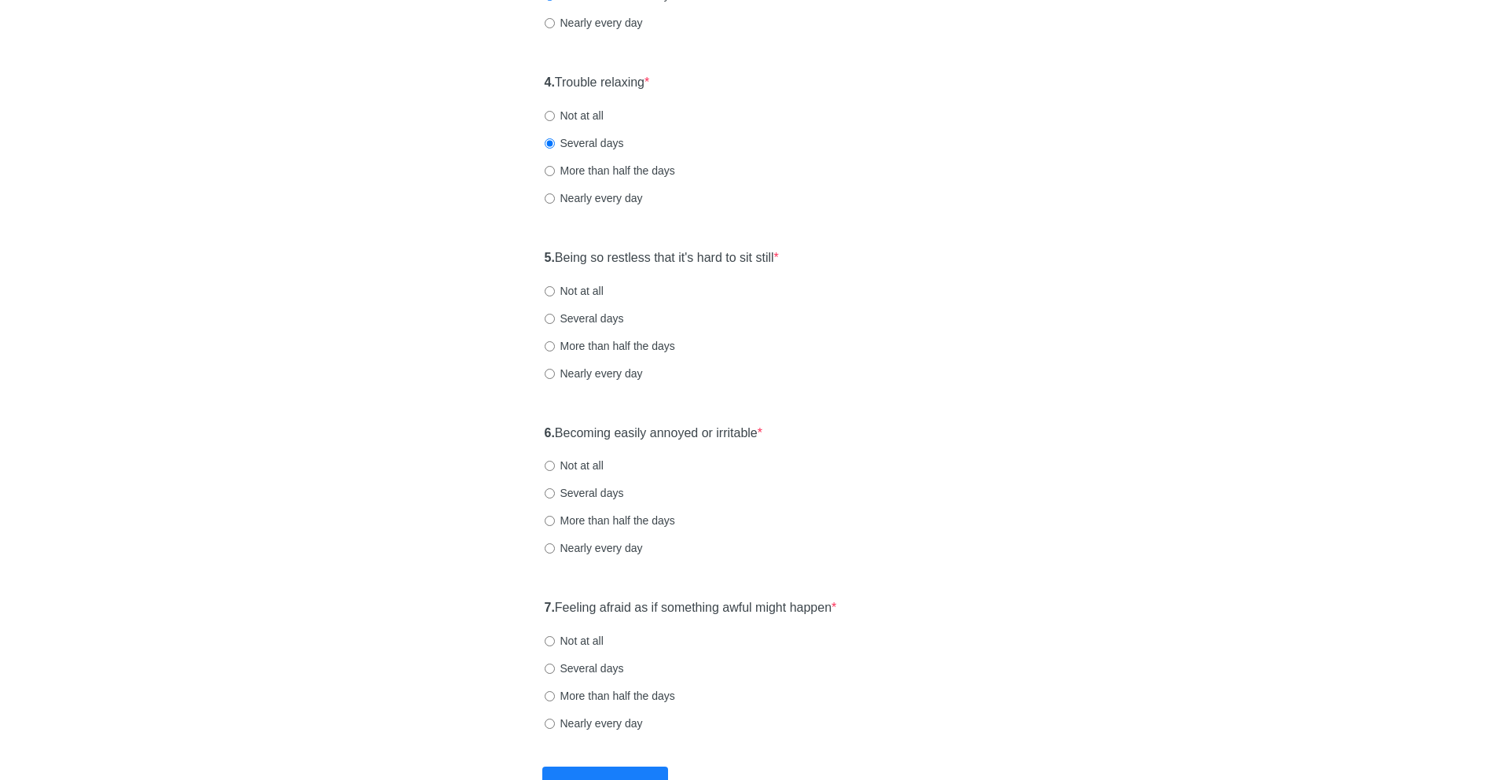
click at [577, 287] on label "Not at all" at bounding box center [574, 291] width 59 height 16
click at [555, 287] on input "Not at all" at bounding box center [550, 291] width 10 height 10
radio input "true"
drag, startPoint x: 584, startPoint y: 438, endPoint x: 799, endPoint y: 442, distance: 215.4
click at [799, 442] on div "6. Becoming easily annoyed or irritable * Not at all Several days More than hal…" at bounding box center [755, 497] width 436 height 163
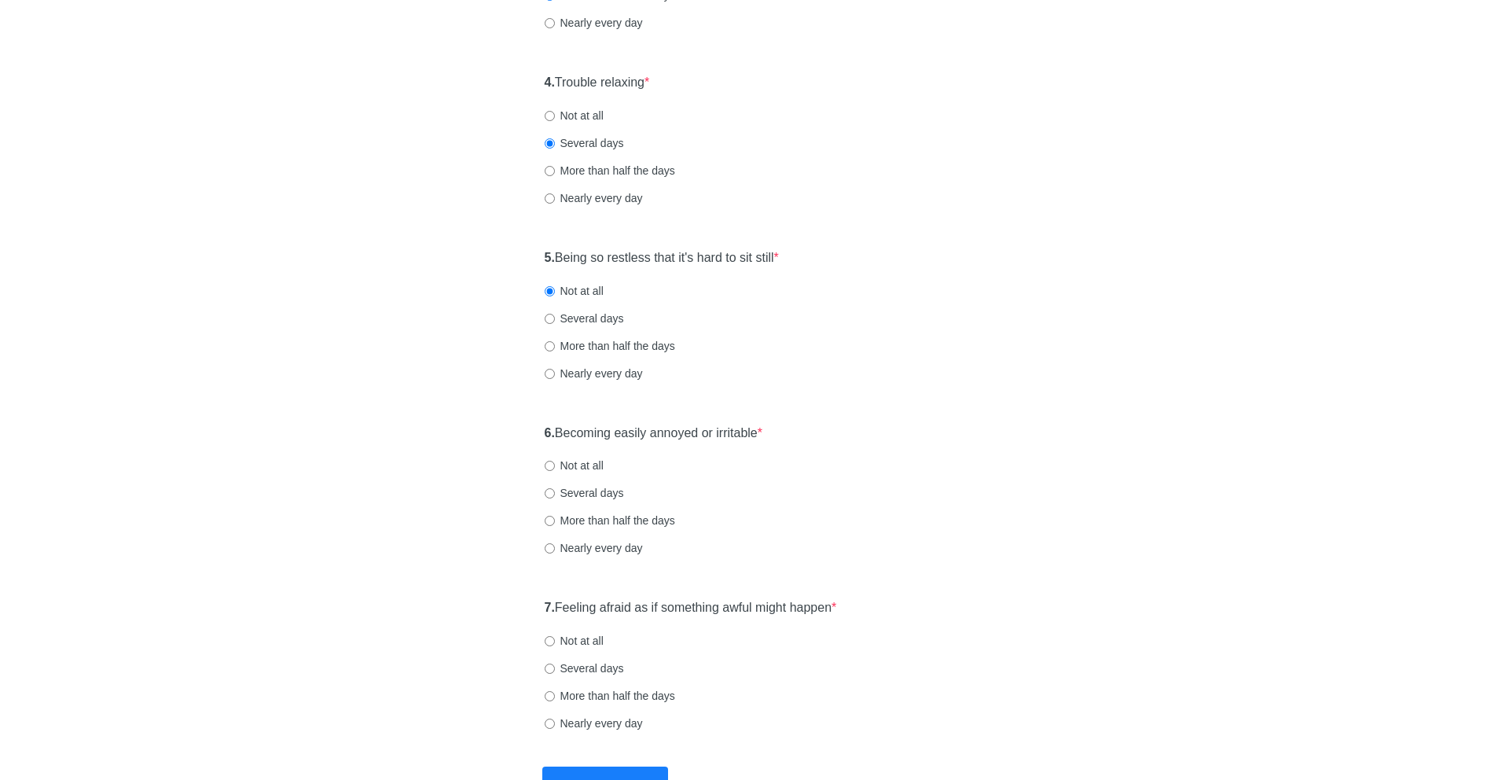
click at [610, 494] on label "Several days" at bounding box center [584, 493] width 79 height 16
click at [555, 494] on input "Several days" at bounding box center [550, 493] width 10 height 10
radio input "true"
drag, startPoint x: 603, startPoint y: 596, endPoint x: 915, endPoint y: 604, distance: 312.9
click at [915, 607] on div "7. Feeling afraid as if something awful might happen * Not at all Several days …" at bounding box center [755, 672] width 436 height 163
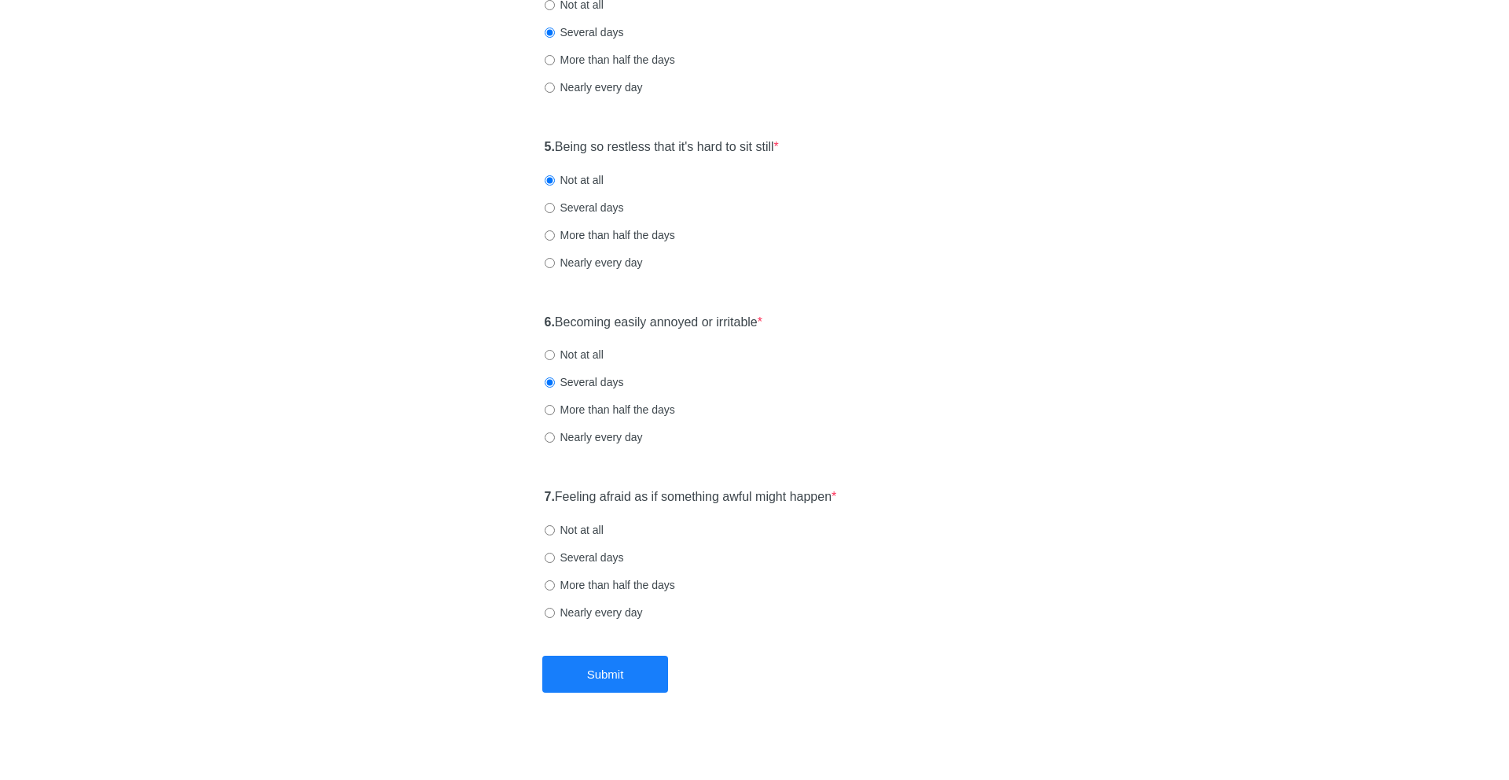
scroll to position [774, 0]
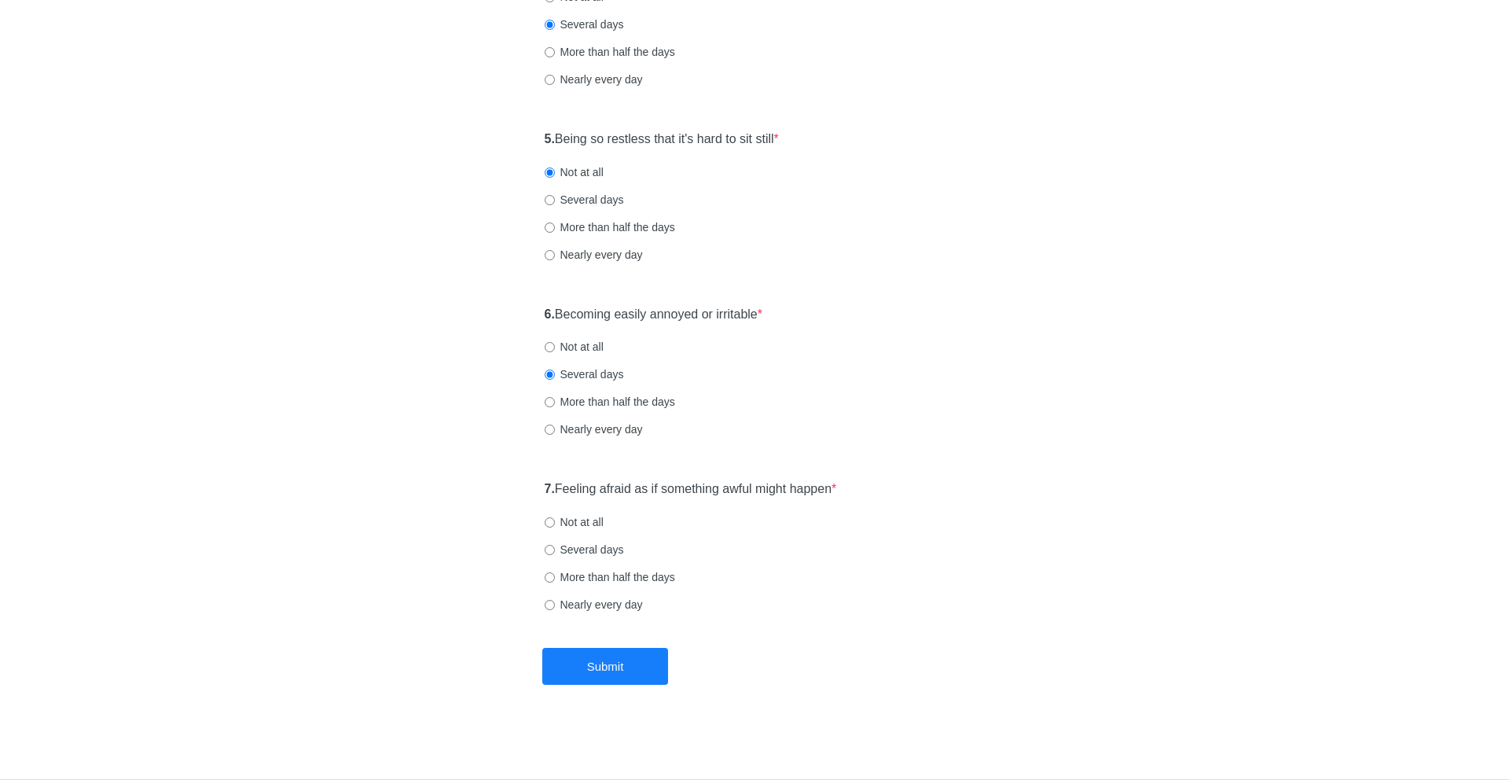
click at [599, 544] on label "Several days" at bounding box center [584, 549] width 79 height 16
click at [555, 545] on input "Several days" at bounding box center [550, 550] width 10 height 10
radio input "true"
click at [615, 653] on button "Submit" at bounding box center [605, 666] width 126 height 37
